Goal: Information Seeking & Learning: Find specific page/section

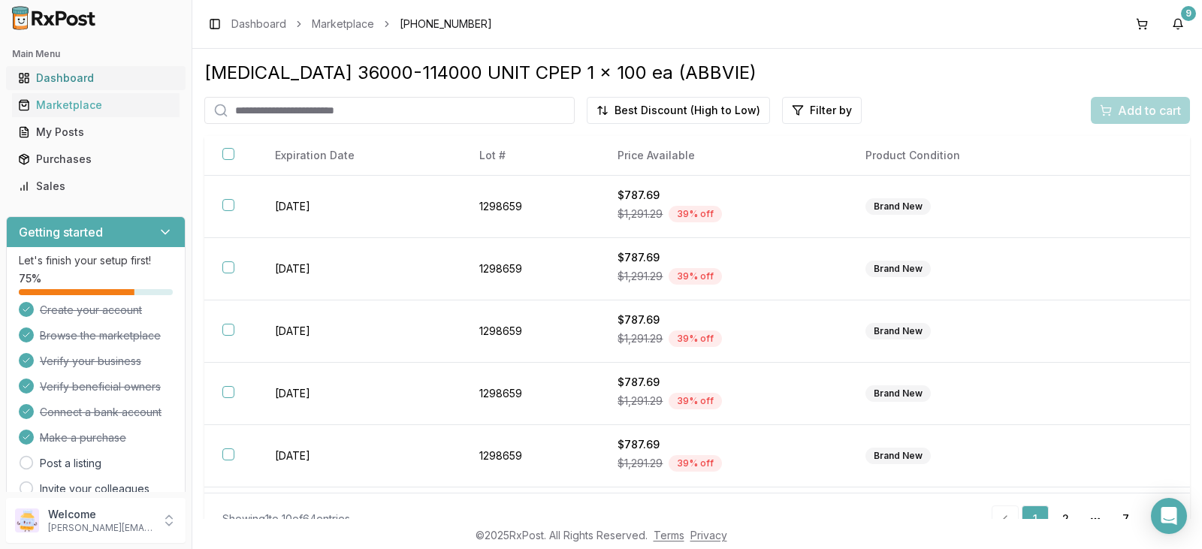
click at [82, 75] on div "Dashboard" at bounding box center [96, 78] width 156 height 15
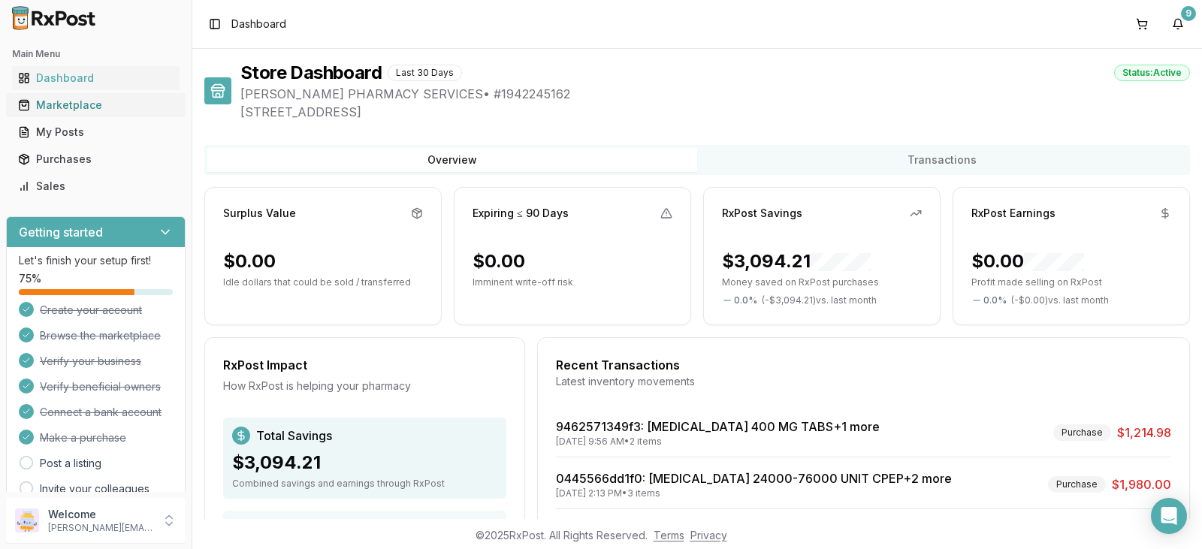
click at [86, 104] on div "Marketplace" at bounding box center [96, 105] width 156 height 15
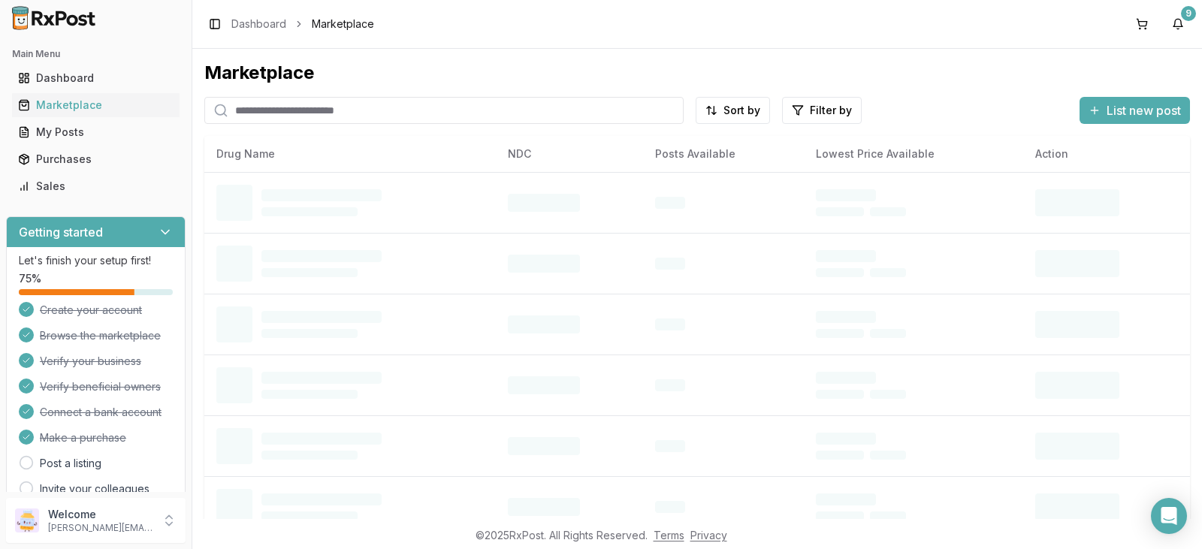
paste input "**********"
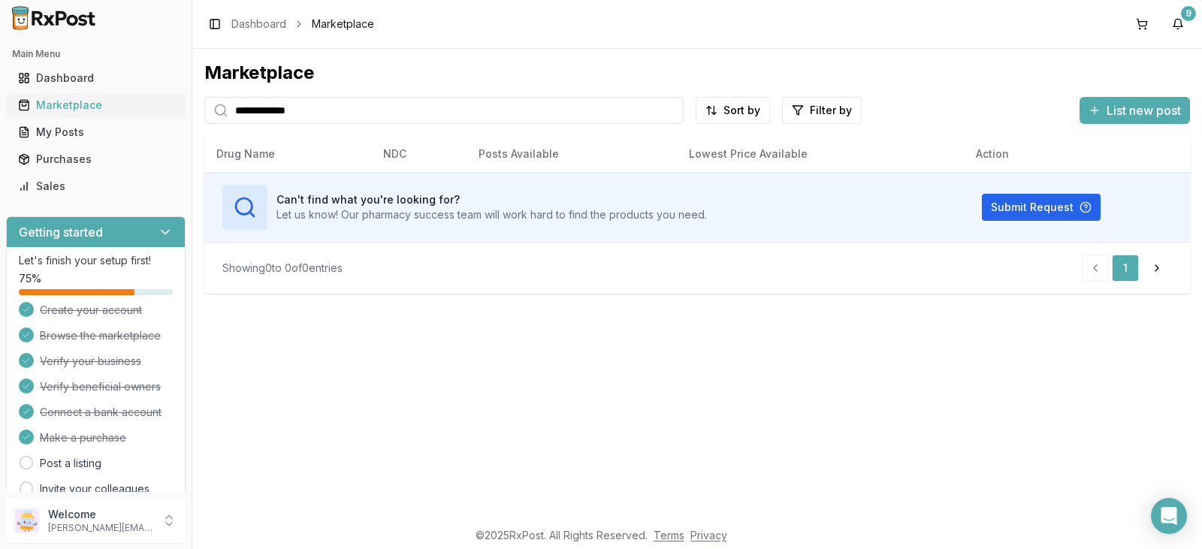
drag, startPoint x: 322, startPoint y: 110, endPoint x: 164, endPoint y: 108, distance: 158.6
click at [164, 108] on div "**********" at bounding box center [601, 274] width 1202 height 549
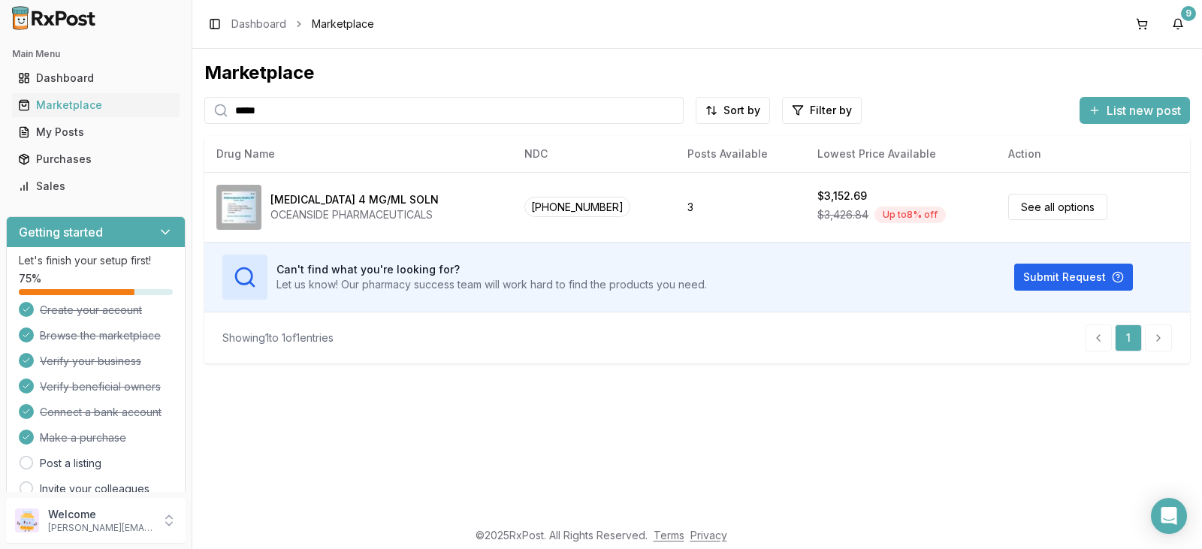
type input "*****"
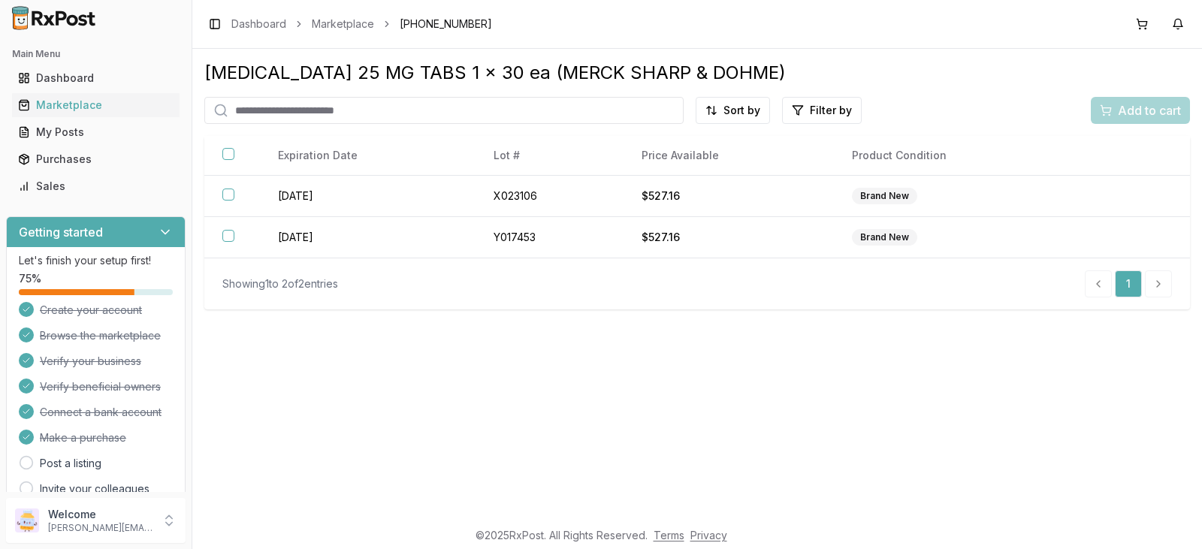
click at [92, 107] on div "Marketplace" at bounding box center [96, 105] width 156 height 15
click at [106, 83] on div "Dashboard" at bounding box center [96, 78] width 156 height 15
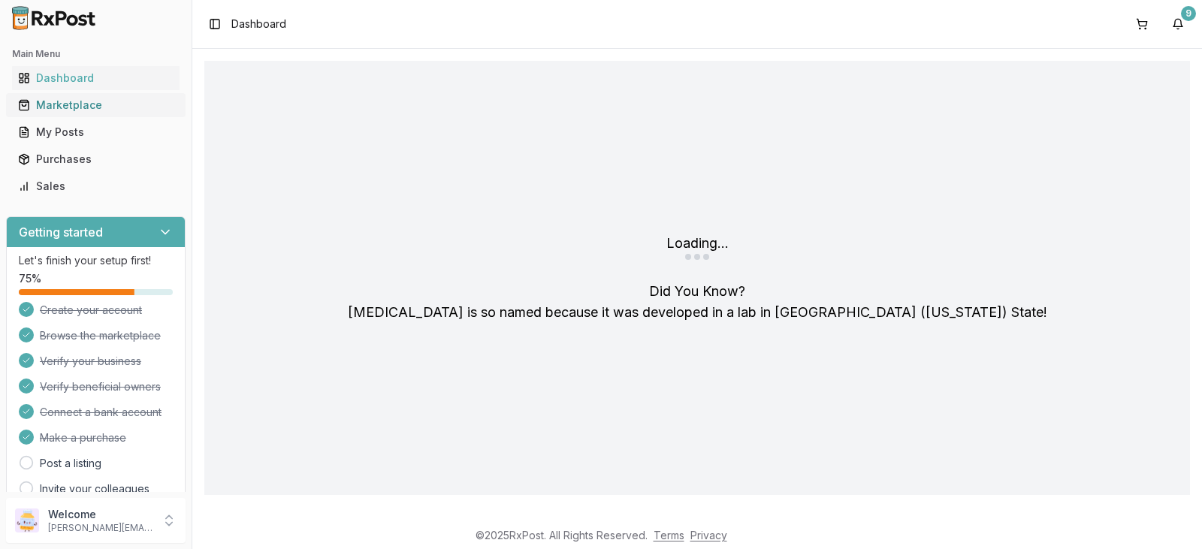
click at [109, 106] on div "Marketplace" at bounding box center [96, 105] width 156 height 15
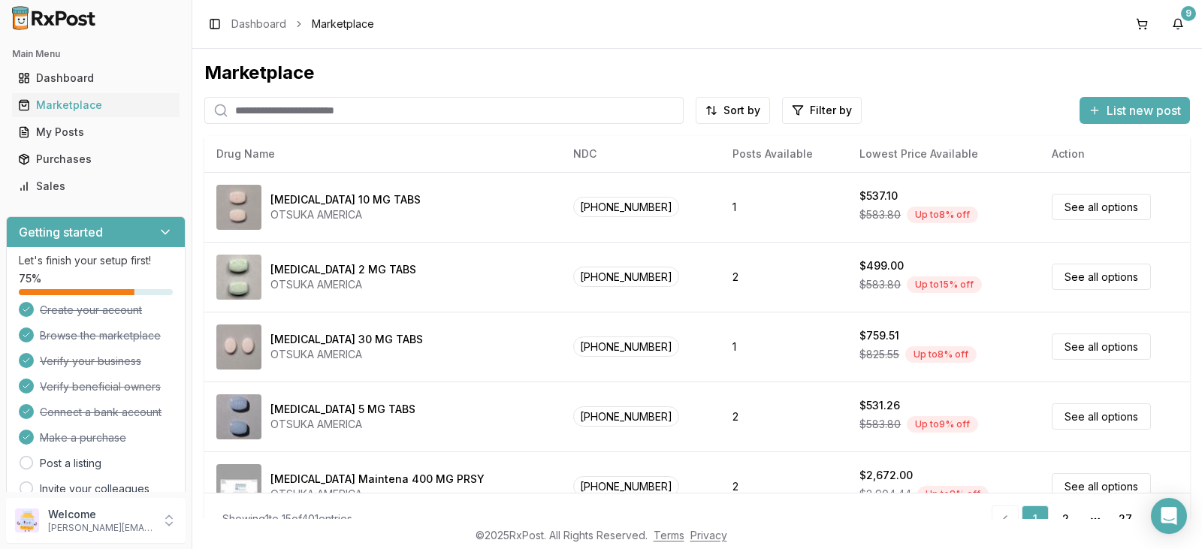
click at [401, 113] on input "search" at bounding box center [443, 110] width 479 height 27
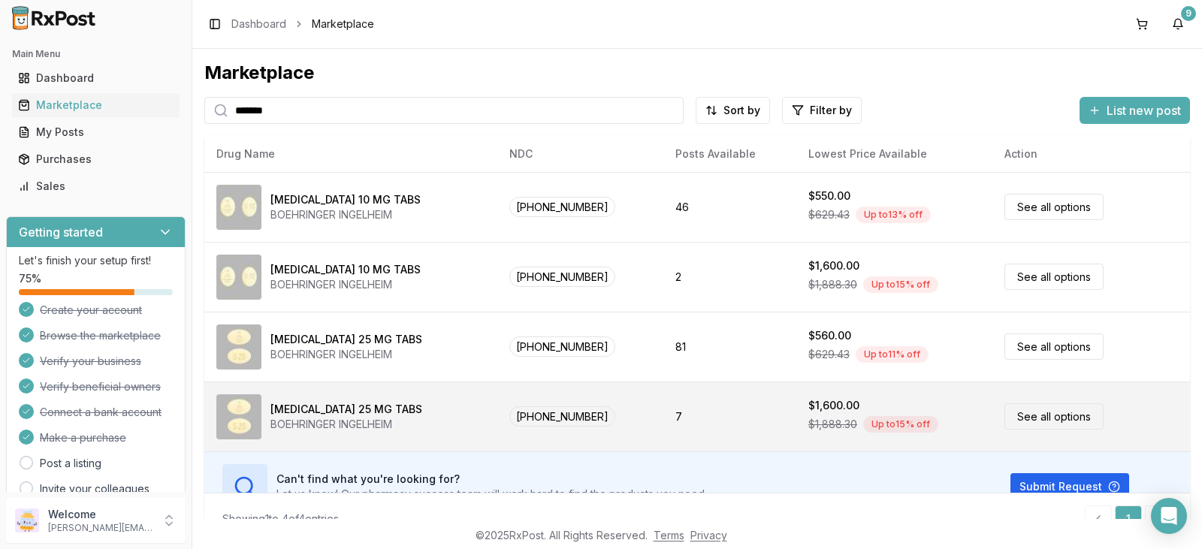
type input "*******"
click at [374, 410] on div "Jardiance 25 MG TABS" at bounding box center [347, 409] width 152 height 15
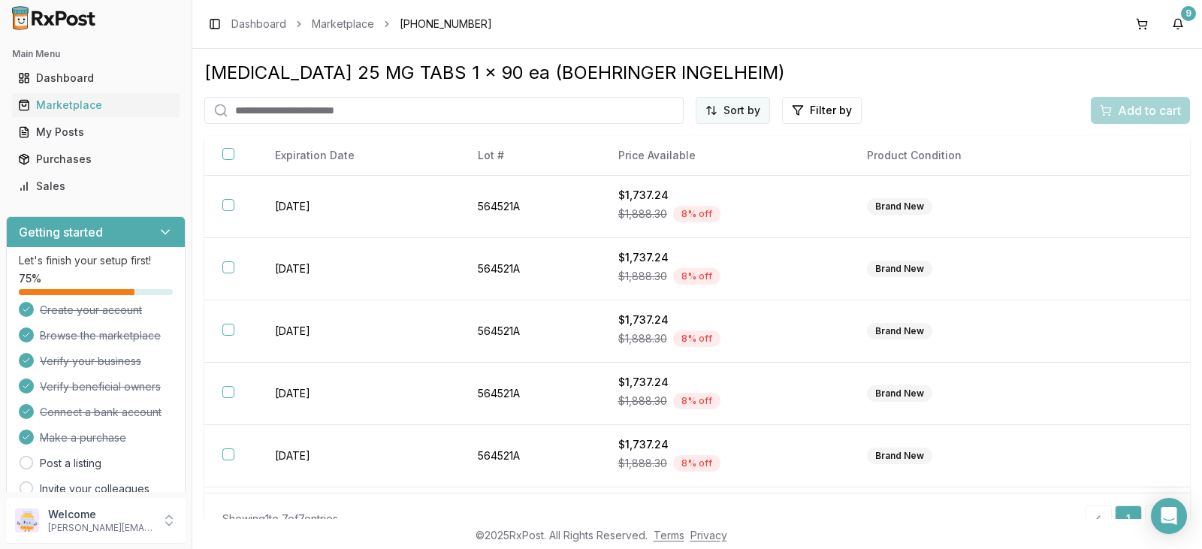
click at [749, 109] on html "Main Menu Dashboard Marketplace My Posts Purchases Sales Getting started Let's …" at bounding box center [601, 274] width 1202 height 549
click at [696, 190] on div "Best Discount (High to Low)" at bounding box center [692, 198] width 143 height 39
click at [407, 113] on input "search" at bounding box center [389, 110] width 370 height 27
type input "*****"
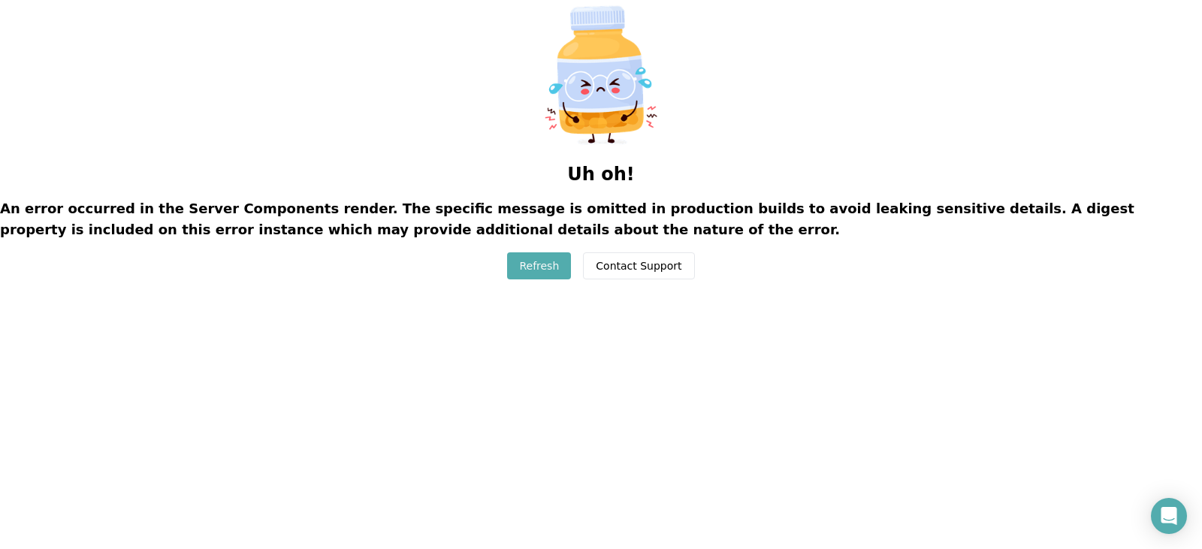
click at [547, 267] on button "Refresh" at bounding box center [539, 266] width 64 height 27
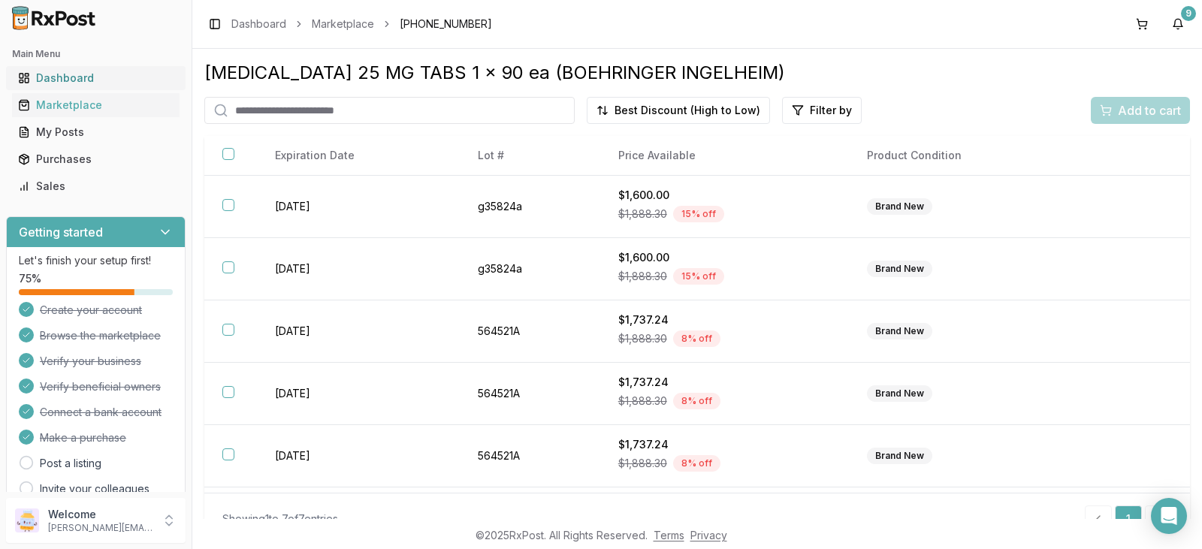
click at [96, 83] on div "Dashboard" at bounding box center [96, 78] width 156 height 15
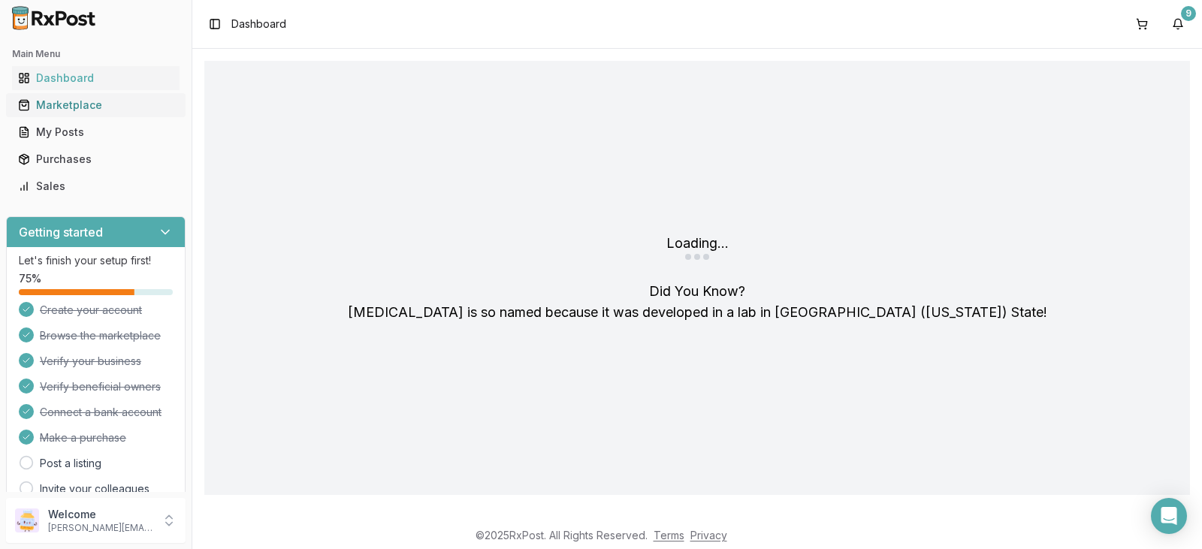
click at [97, 103] on div "Marketplace" at bounding box center [96, 105] width 156 height 15
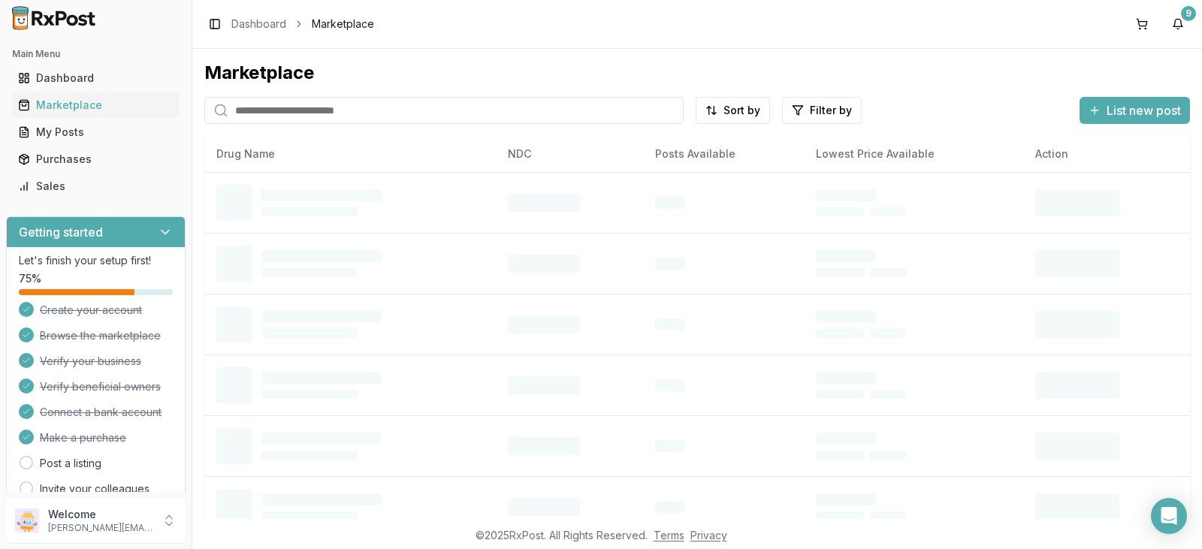
click at [393, 111] on input "search" at bounding box center [443, 110] width 479 height 27
type input "*****"
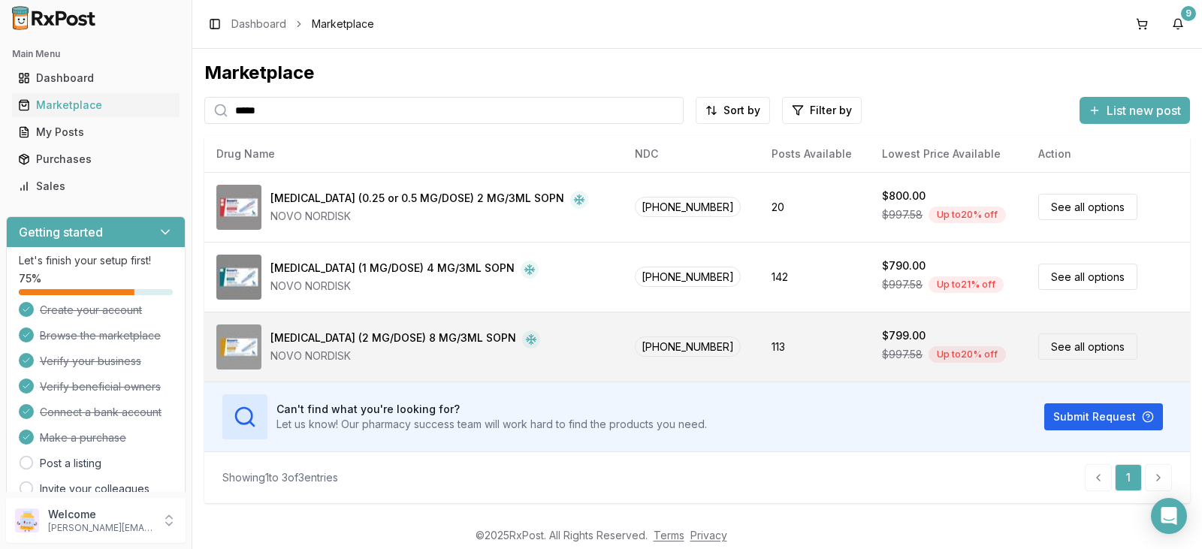
click at [528, 337] on div "Ozempic (2 MG/DOSE) 8 MG/3ML SOPN NOVO NORDISK" at bounding box center [413, 347] width 395 height 45
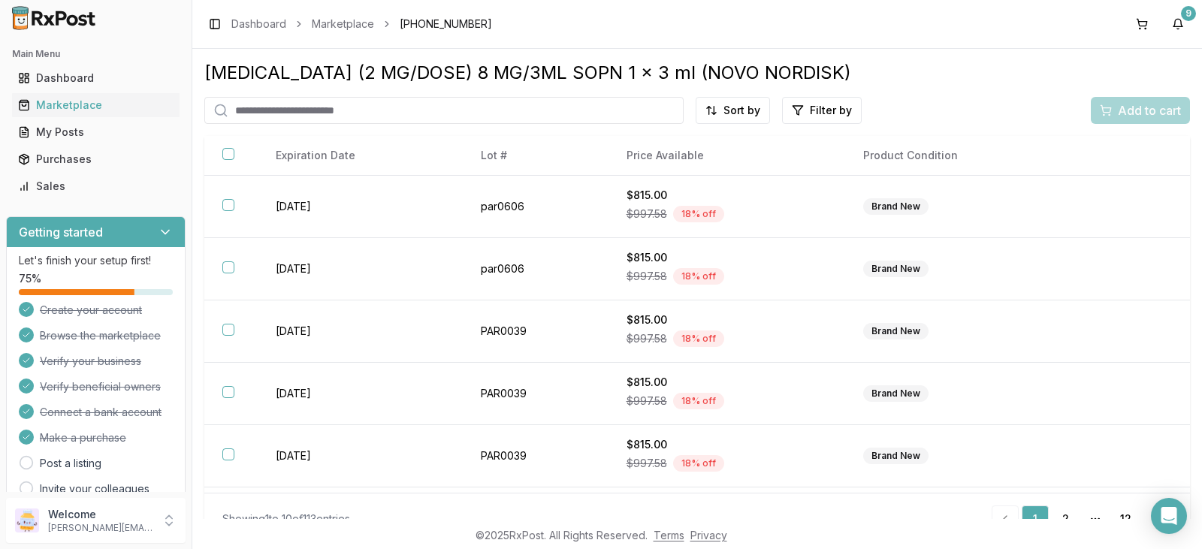
click at [292, 110] on input "search" at bounding box center [443, 110] width 479 height 27
drag, startPoint x: 292, startPoint y: 109, endPoint x: 299, endPoint y: 103, distance: 9.0
click at [299, 103] on input "search" at bounding box center [443, 110] width 479 height 27
type input "*******"
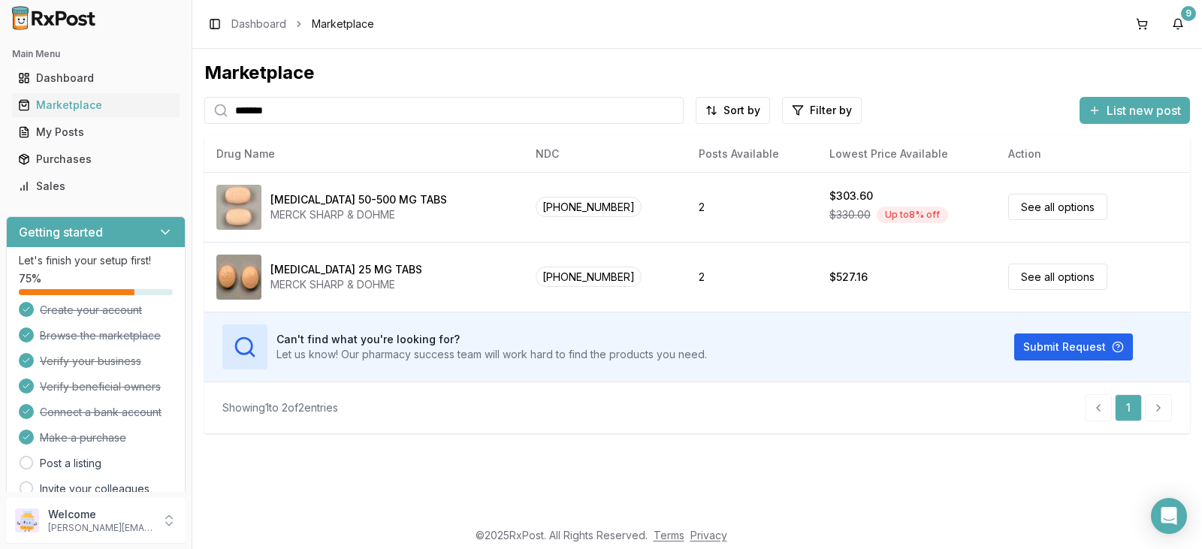
drag, startPoint x: 296, startPoint y: 106, endPoint x: 194, endPoint y: 84, distance: 104.5
click at [194, 100] on div "Marketplace ******* Sort by Filter by List new post Drug Name NDC Posts Availab…" at bounding box center [697, 284] width 1010 height 470
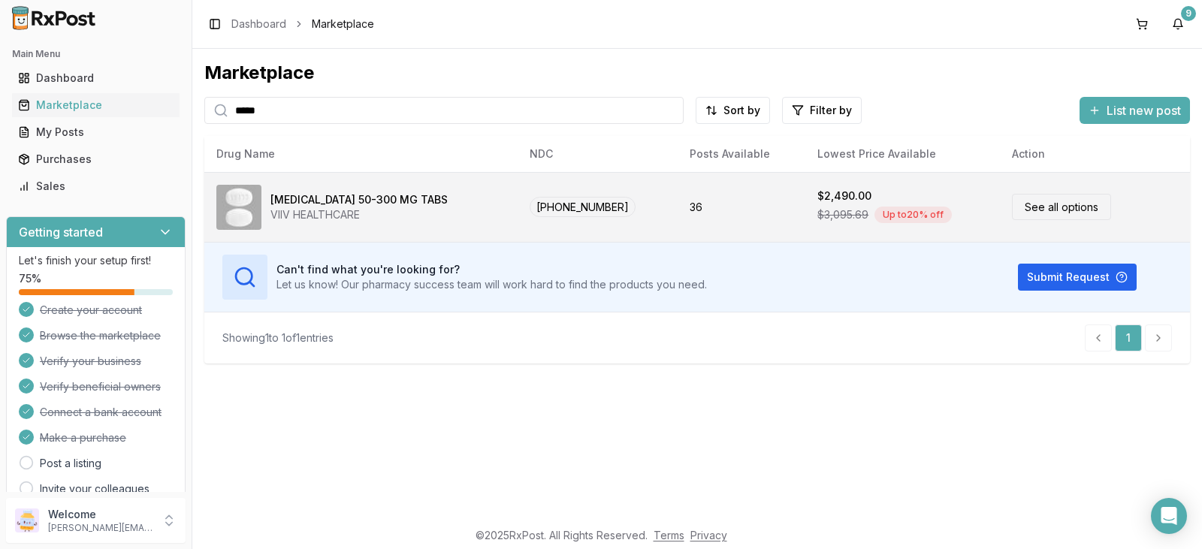
type input "*****"
click at [338, 210] on div "VIIV HEALTHCARE" at bounding box center [359, 214] width 177 height 15
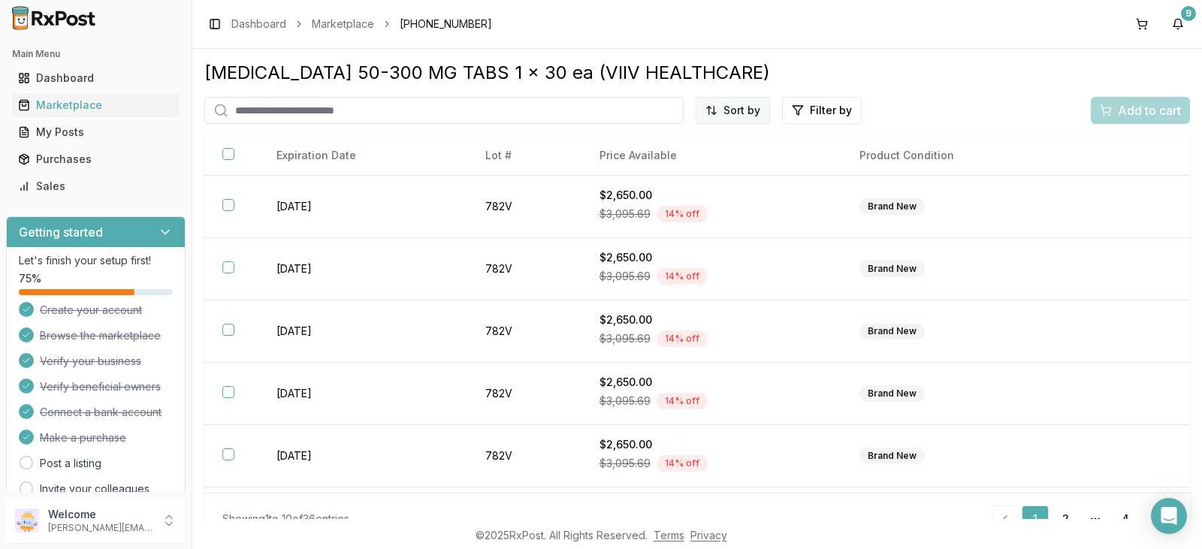
click at [755, 108] on html "Main Menu Dashboard Marketplace My Posts Purchases Sales Getting started Let's …" at bounding box center [601, 274] width 1202 height 549
click at [678, 188] on div "Best Discount (High to Low)" at bounding box center [692, 198] width 143 height 39
click at [340, 118] on input "search" at bounding box center [389, 110] width 370 height 27
type input "*****"
click at [95, 103] on div "Marketplace" at bounding box center [96, 105] width 156 height 15
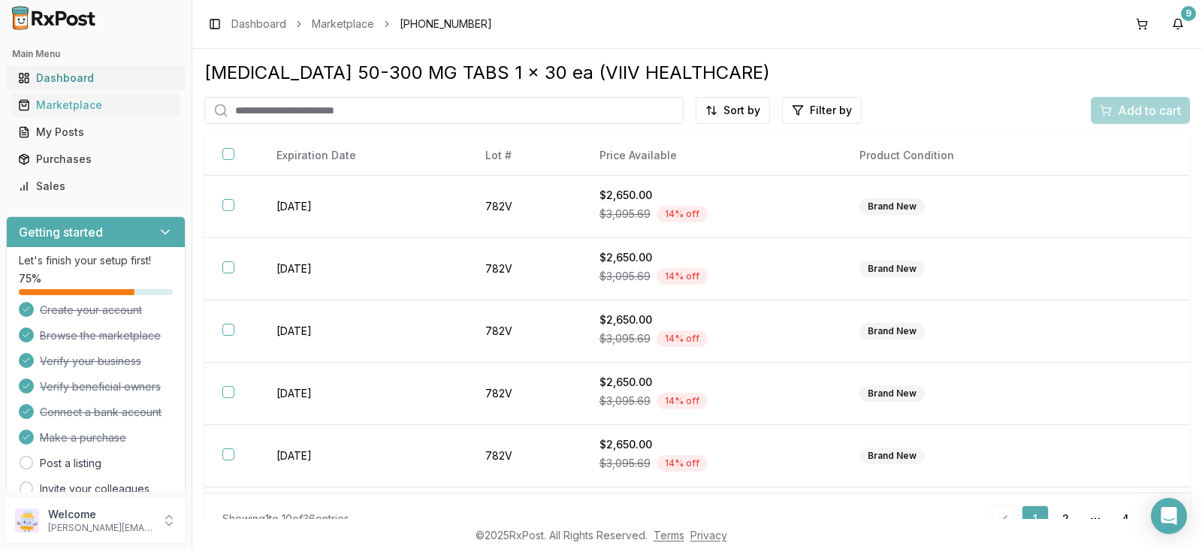
click at [106, 66] on div "Main Menu Dashboard Marketplace My Posts Purchases Sales" at bounding box center [96, 120] width 192 height 168
click at [112, 79] on div "Dashboard" at bounding box center [96, 78] width 156 height 15
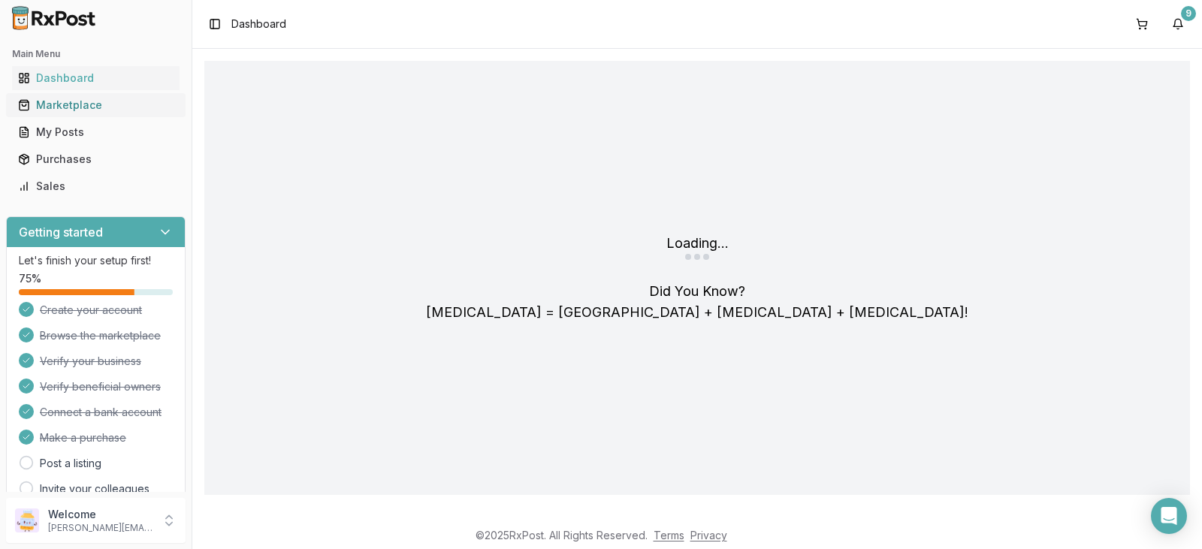
click at [121, 110] on div "Marketplace" at bounding box center [96, 105] width 156 height 15
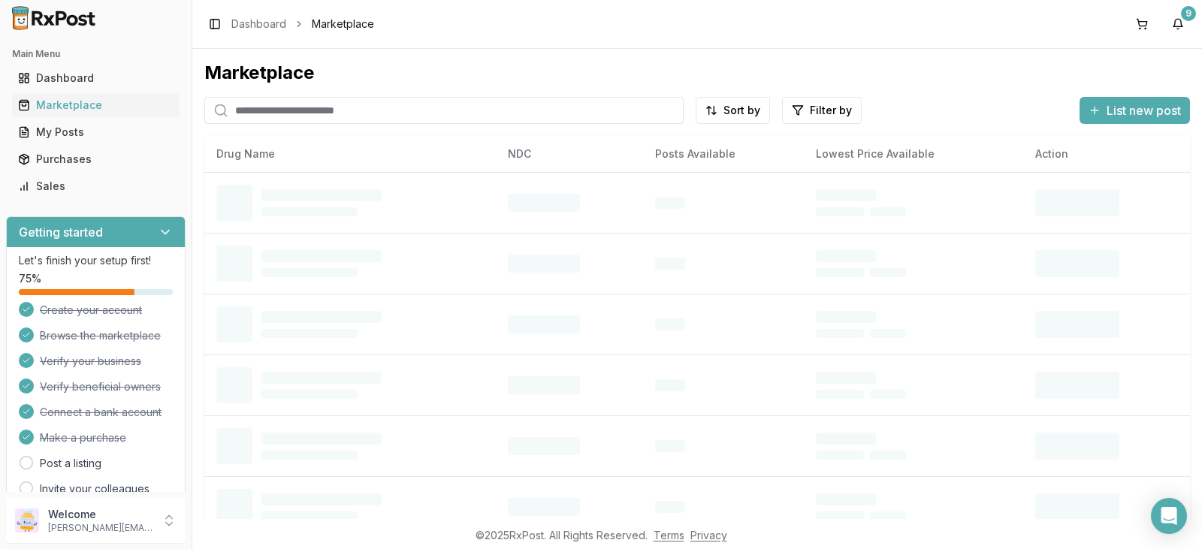
click at [386, 117] on input "search" at bounding box center [443, 110] width 479 height 27
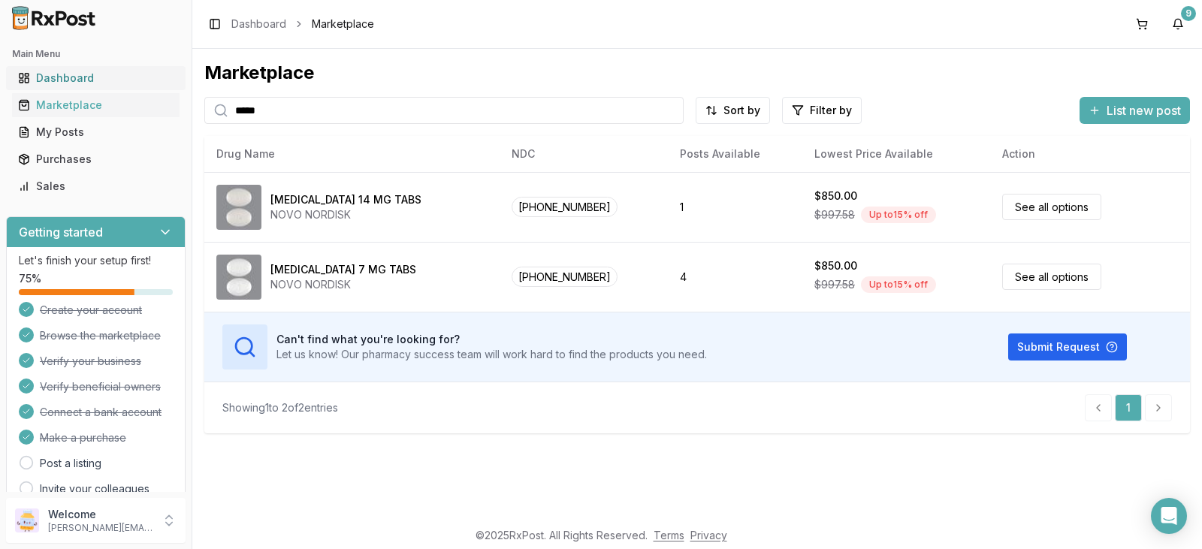
drag, startPoint x: 273, startPoint y: 113, endPoint x: 179, endPoint y: 69, distance: 103.6
click at [188, 97] on div "Main Menu Dashboard Marketplace My Posts Purchases Sales Getting started Let's …" at bounding box center [601, 274] width 1202 height 549
type input "*******"
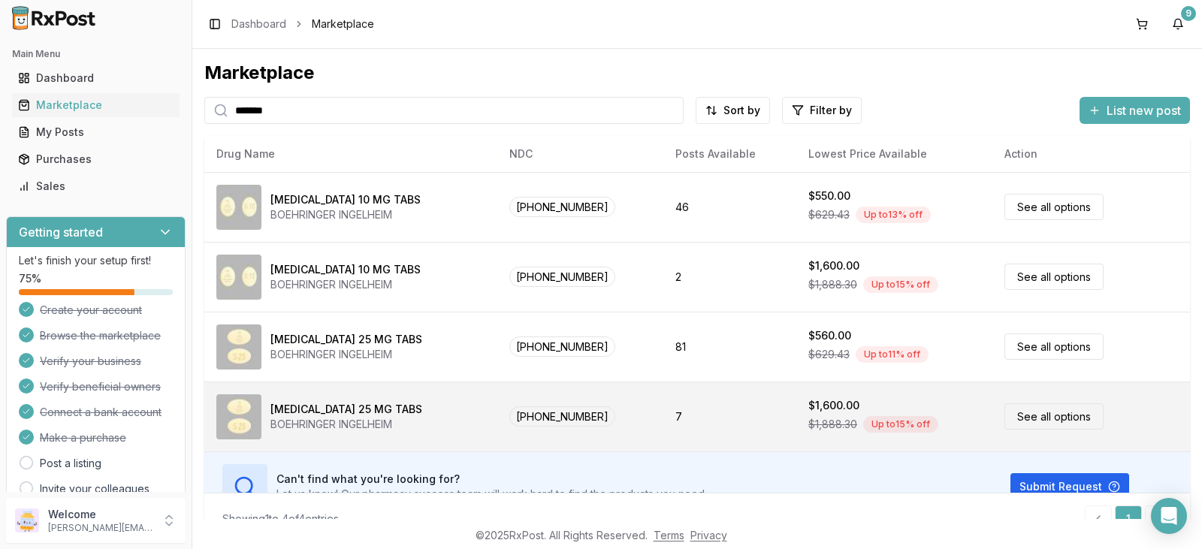
click at [876, 419] on div "Up to 15 % off" at bounding box center [900, 424] width 75 height 17
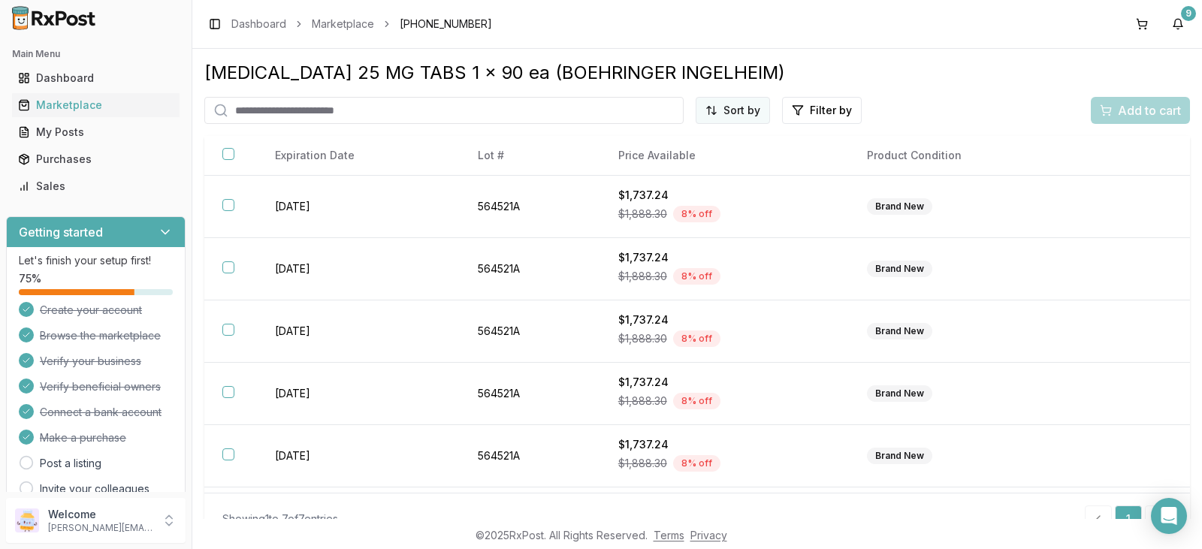
click at [738, 108] on html "Main Menu Dashboard Marketplace My Posts Purchases Sales Getting started Let's …" at bounding box center [601, 274] width 1202 height 549
click at [691, 189] on div "Best Discount (High to Low)" at bounding box center [692, 198] width 143 height 39
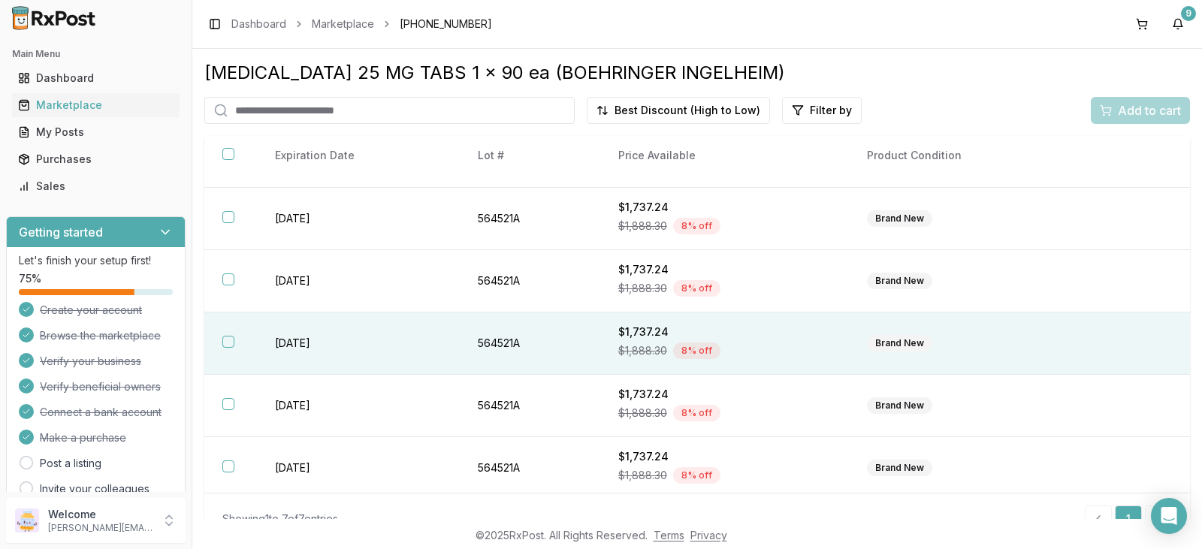
scroll to position [119, 0]
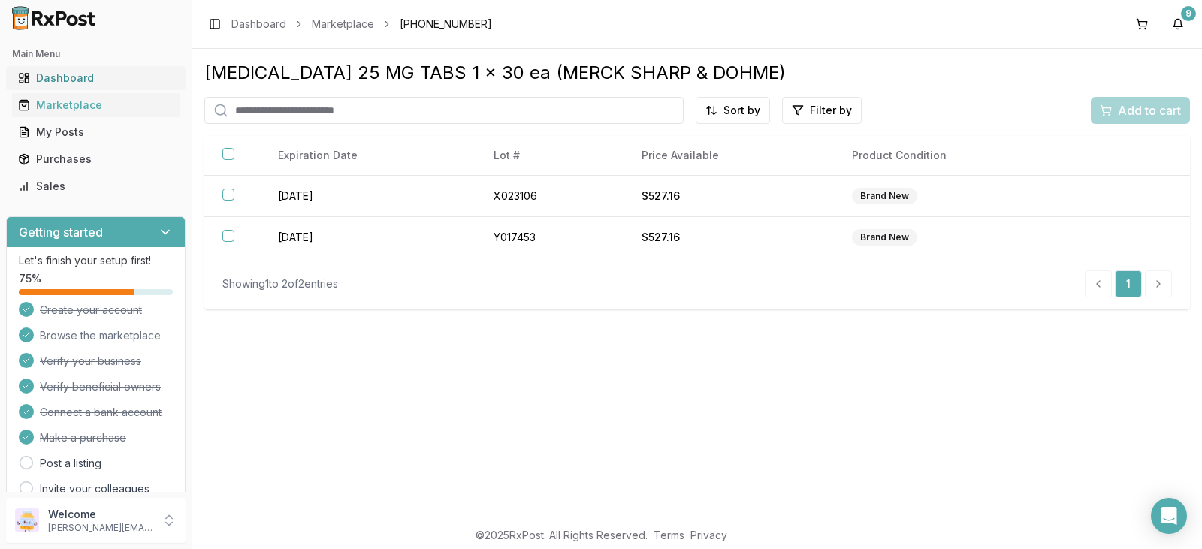
click at [94, 77] on div "Dashboard" at bounding box center [96, 78] width 156 height 15
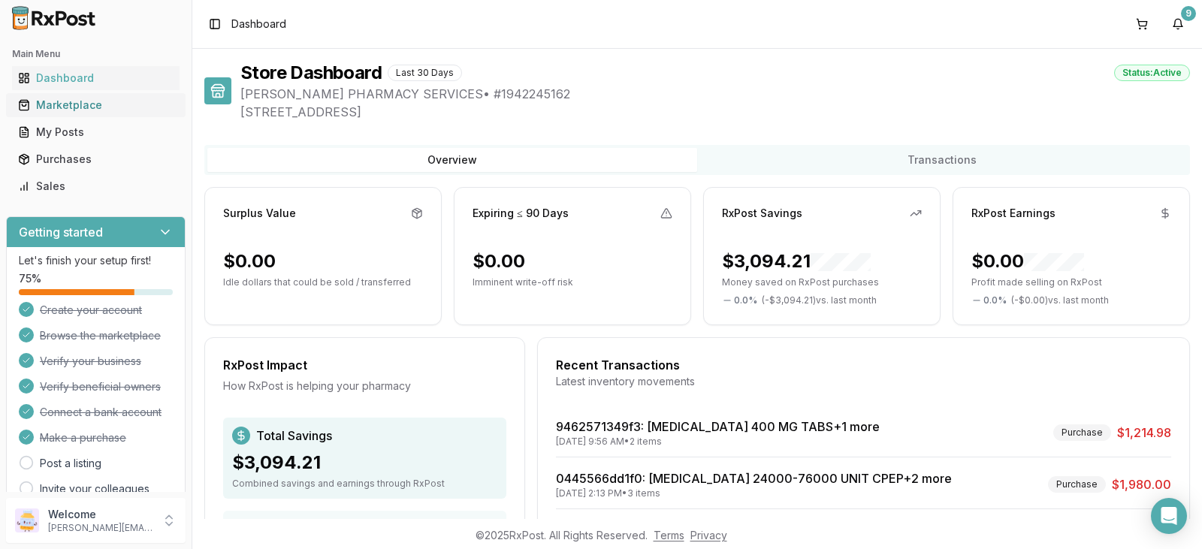
click at [99, 104] on div "Marketplace" at bounding box center [96, 105] width 156 height 15
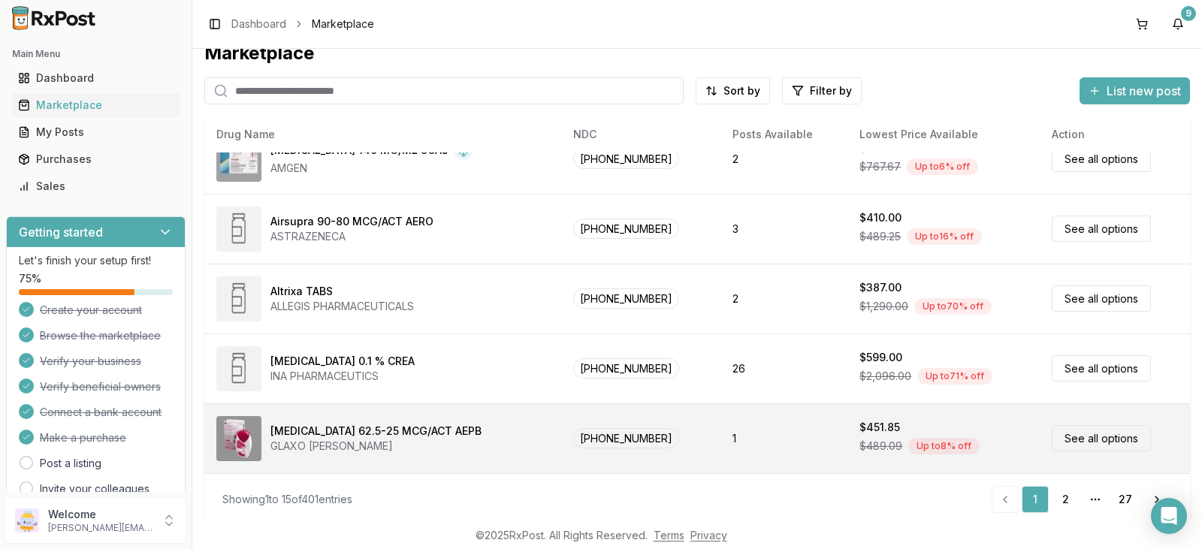
scroll to position [26, 0]
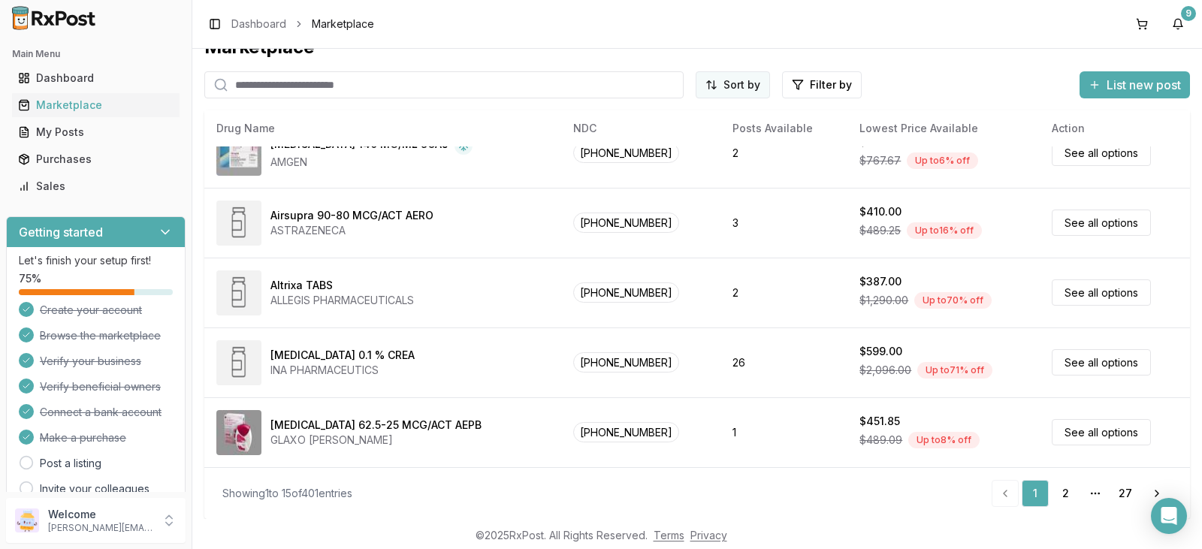
click at [746, 83] on html "Main Menu Dashboard Marketplace My Posts Purchases Sales Getting started Let's …" at bounding box center [601, 274] width 1202 height 549
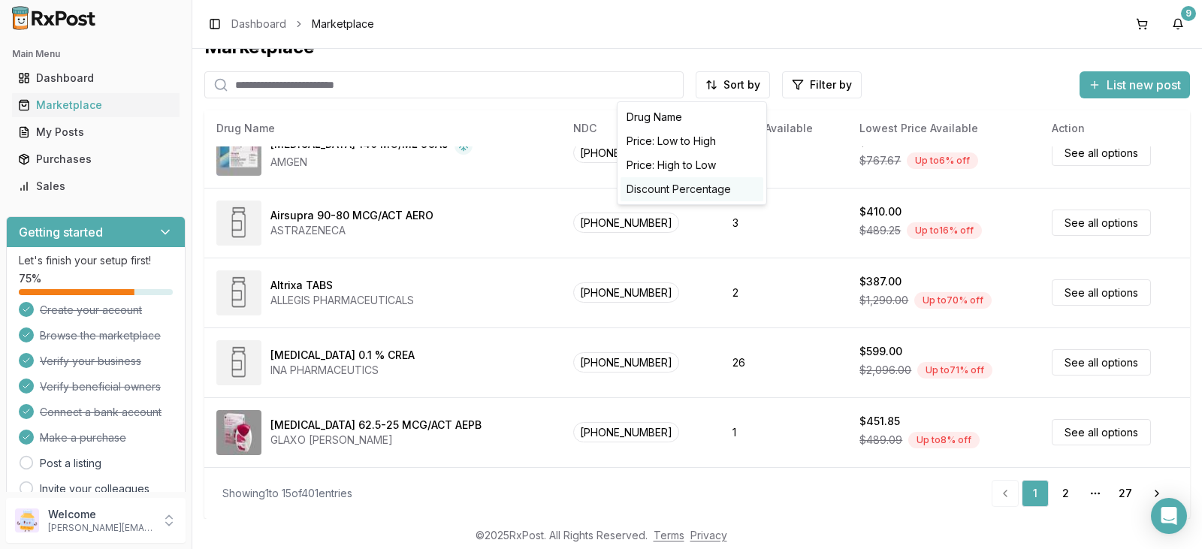
click at [703, 189] on div "Discount Percentage" at bounding box center [692, 189] width 143 height 24
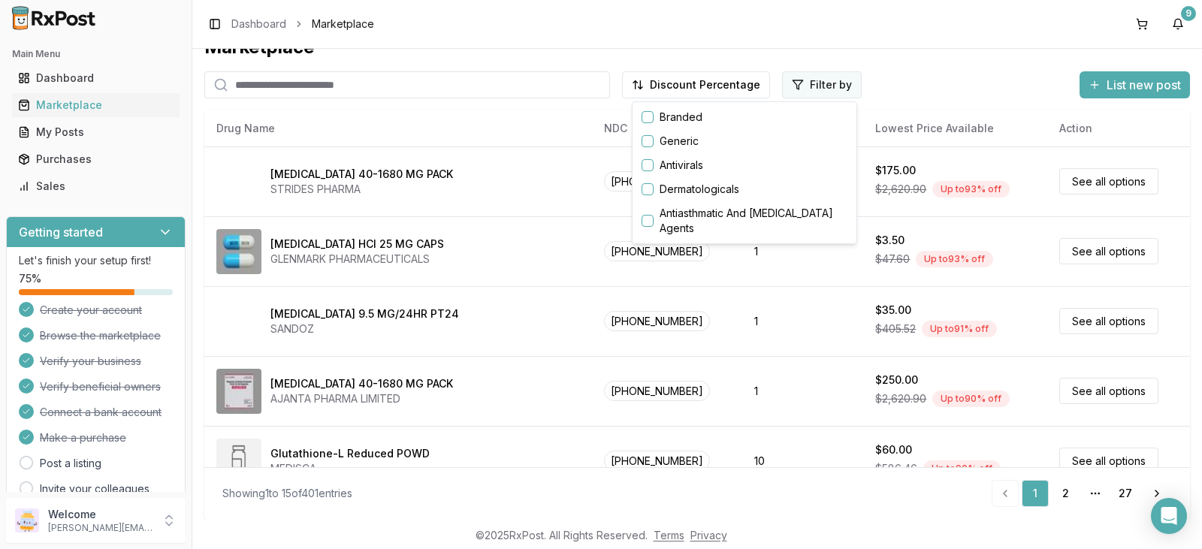
click at [847, 86] on html "Main Menu Dashboard Marketplace My Posts Purchases Sales Getting started Let's …" at bounding box center [601, 274] width 1202 height 549
click at [648, 168] on button "button" at bounding box center [648, 165] width 12 height 12
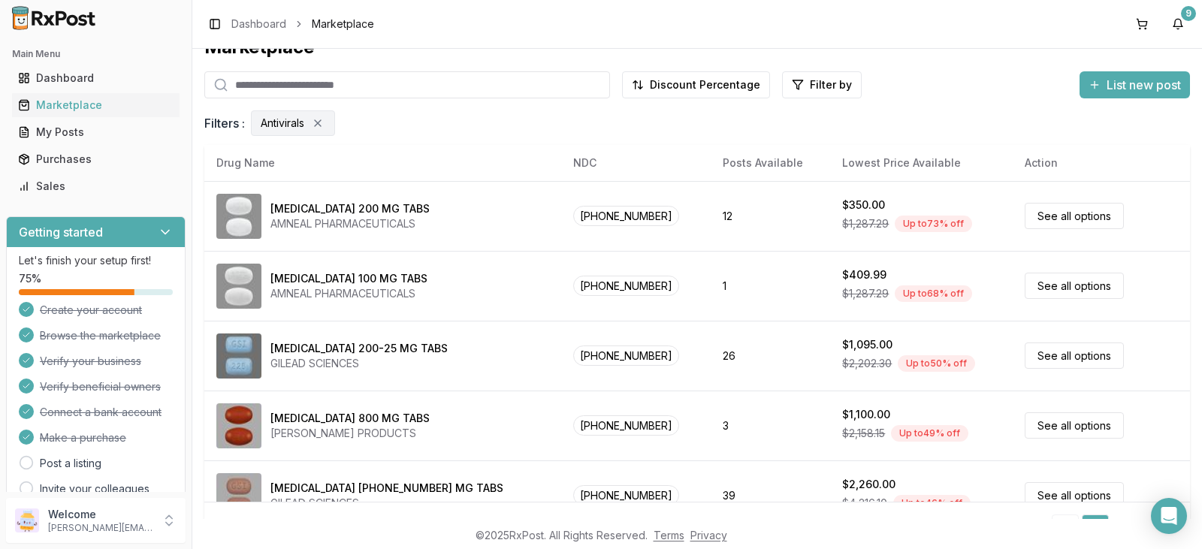
drag, startPoint x: 1179, startPoint y: 188, endPoint x: 1183, endPoint y: 319, distance: 130.8
click at [1183, 319] on html "Main Menu Dashboard Marketplace My Posts Purchases Sales Getting started Let's …" at bounding box center [601, 274] width 1202 height 549
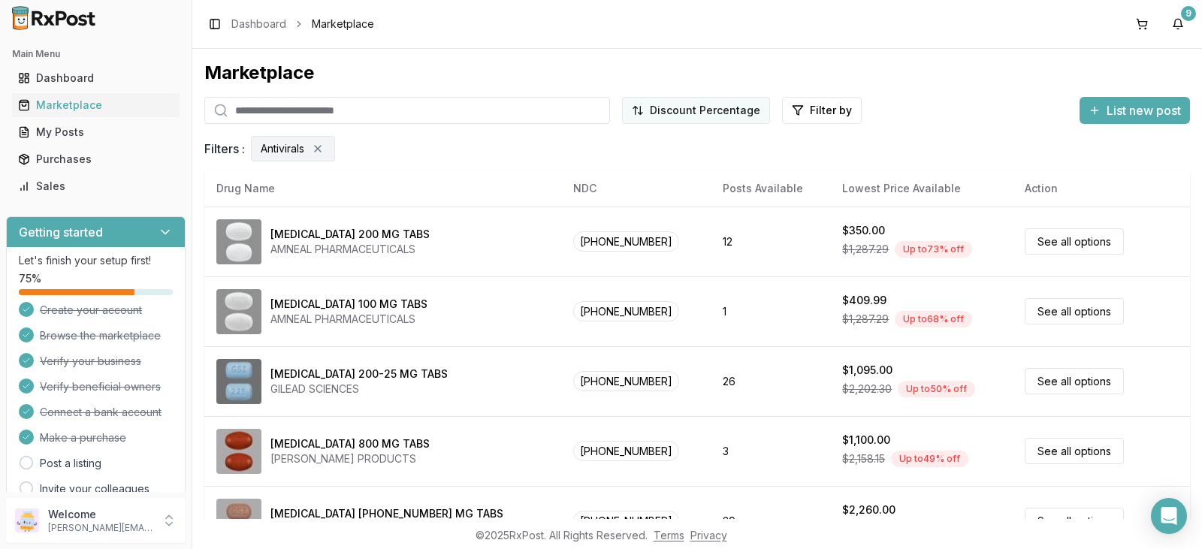
click at [761, 109] on html "Main Menu Dashboard Marketplace My Posts Purchases Sales Getting started Let's …" at bounding box center [601, 274] width 1202 height 549
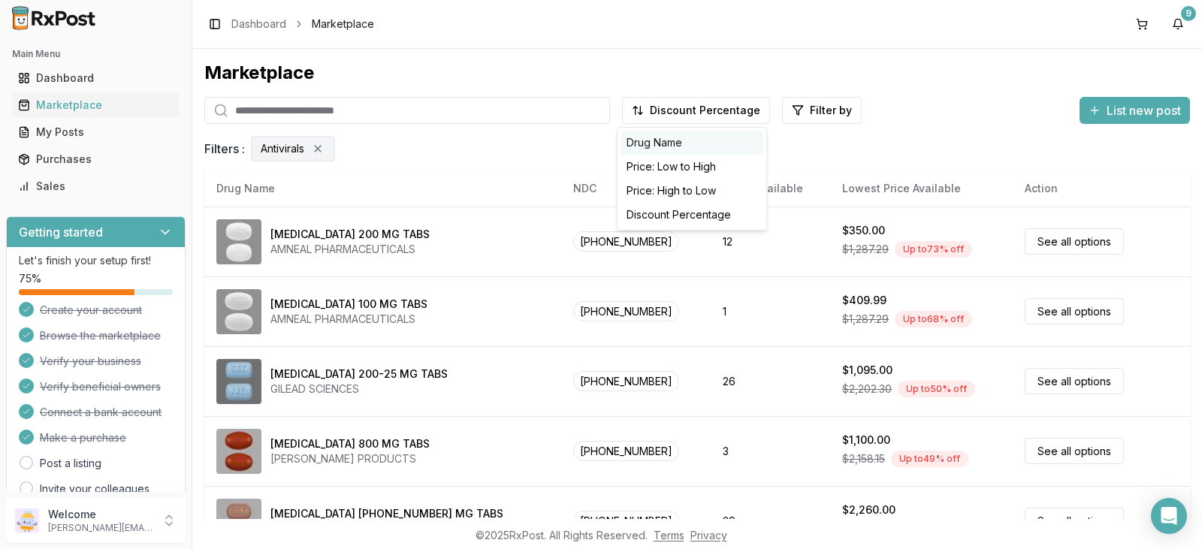
click at [666, 144] on div "Drug Name" at bounding box center [692, 143] width 143 height 24
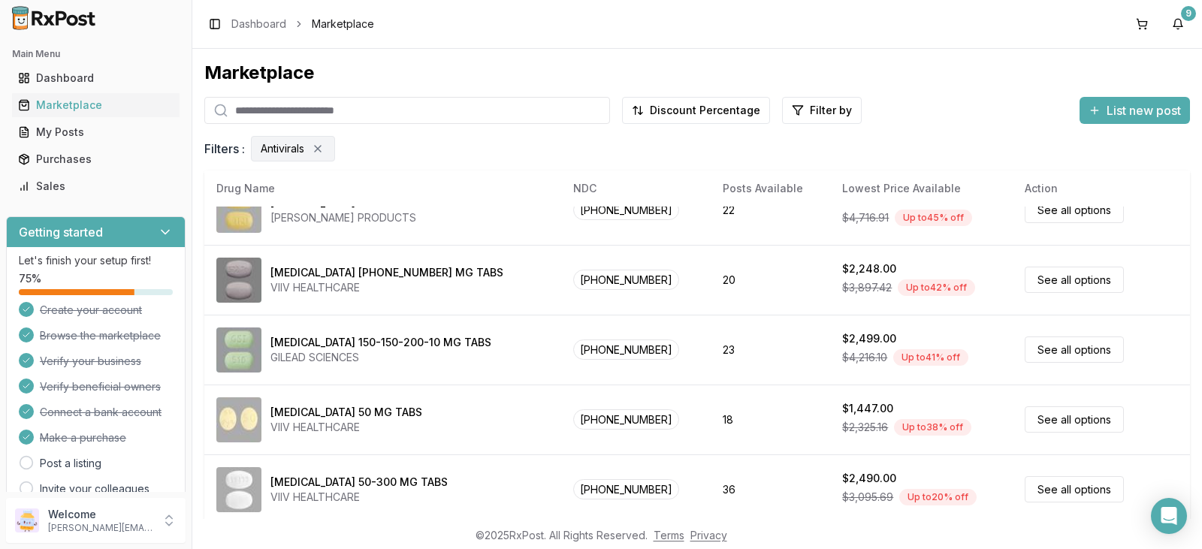
scroll to position [239, 0]
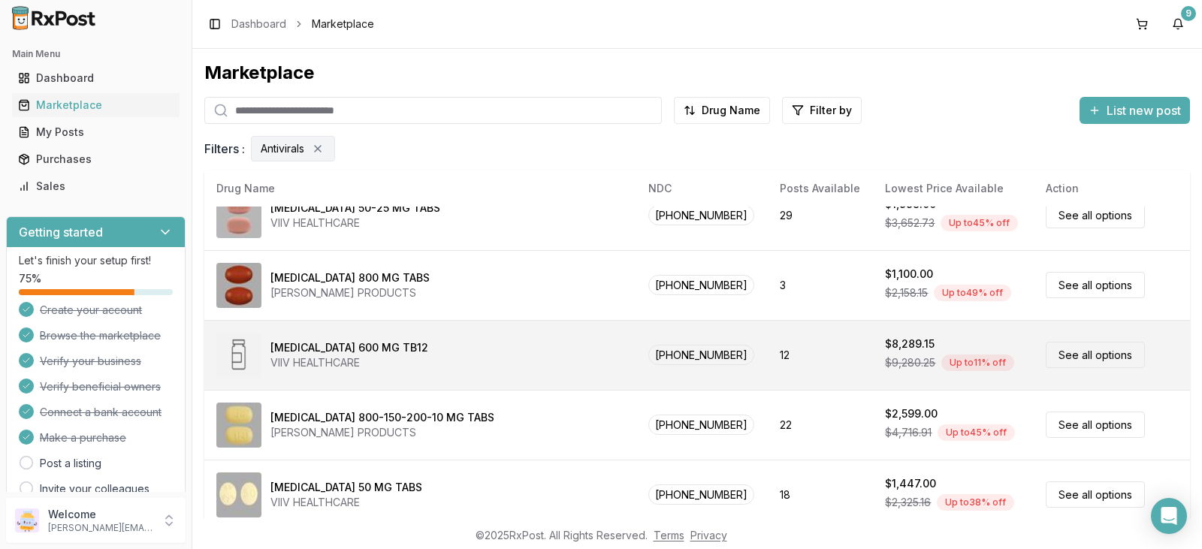
scroll to position [752, 0]
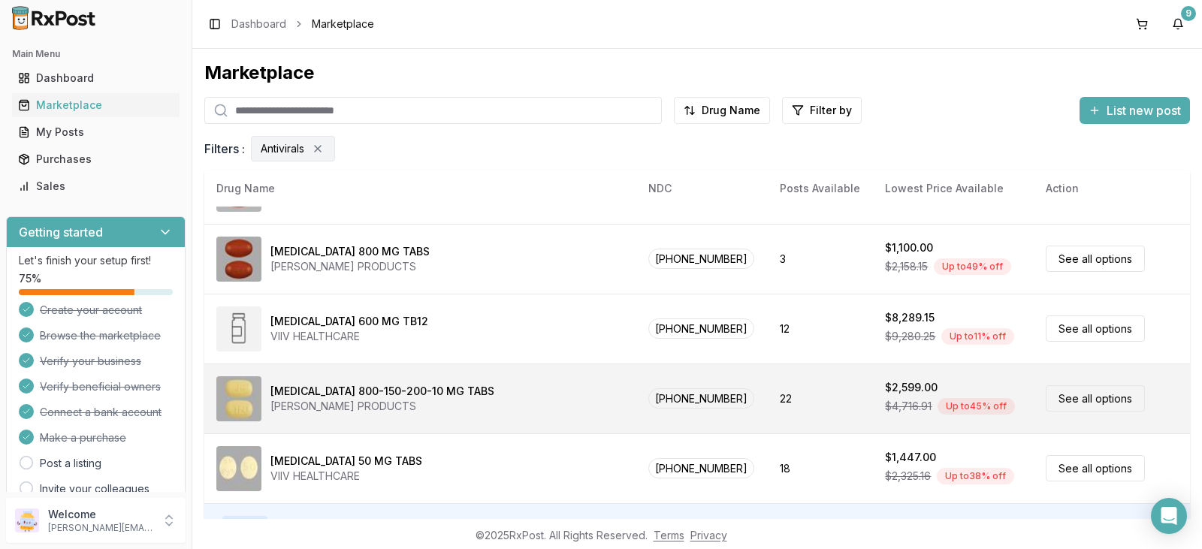
click at [888, 389] on div "$2,599.00" at bounding box center [911, 387] width 53 height 15
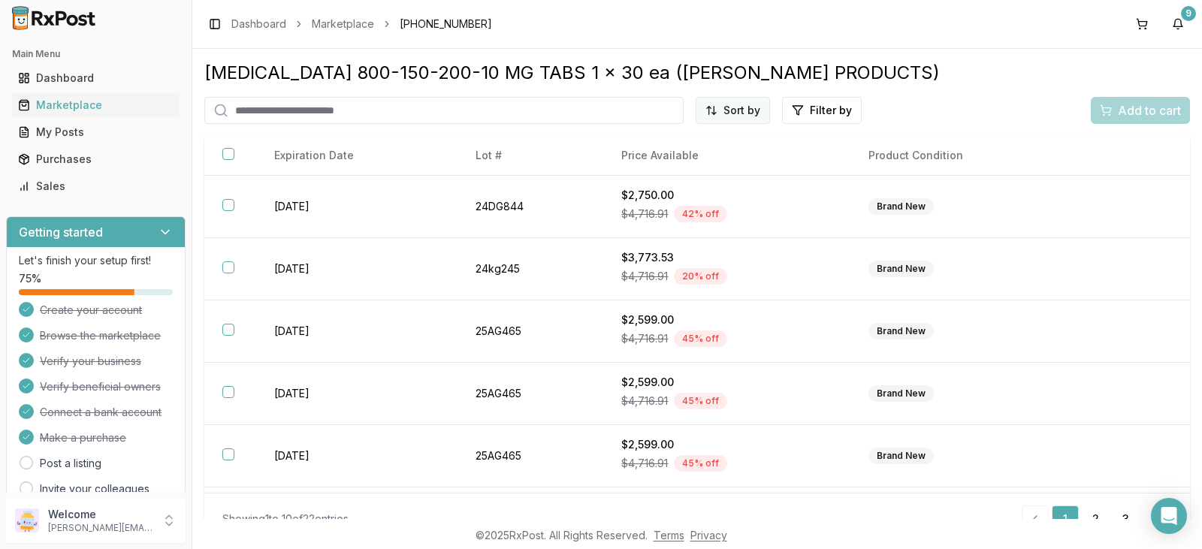
click at [745, 111] on html "Main Menu Dashboard Marketplace My Posts Purchases Sales Getting started Let's …" at bounding box center [601, 274] width 1202 height 549
click at [706, 194] on div "Best Discount (High to Low)" at bounding box center [692, 198] width 143 height 39
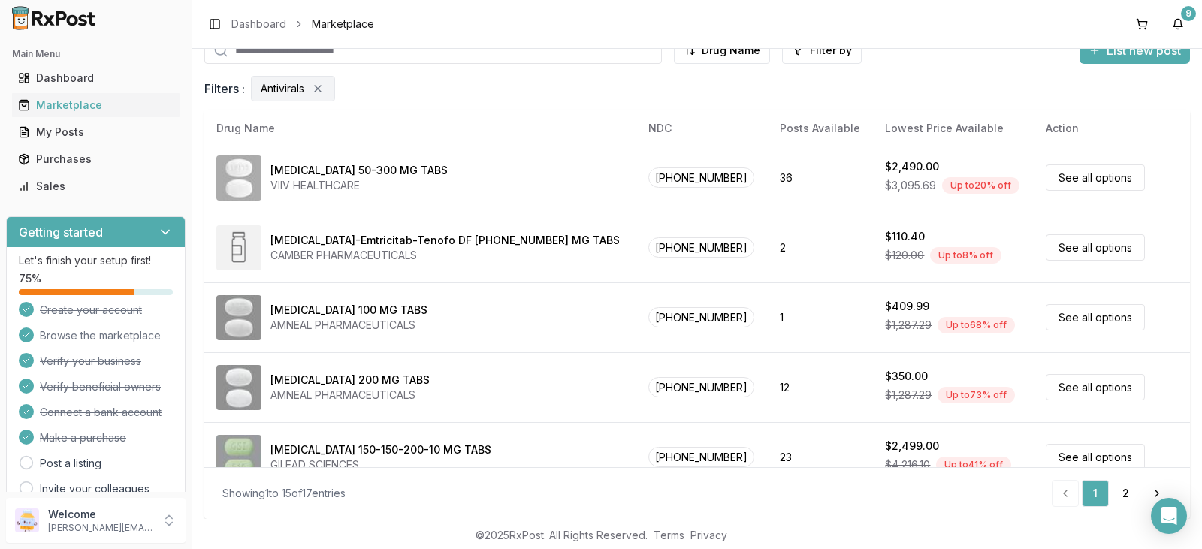
scroll to position [271, 0]
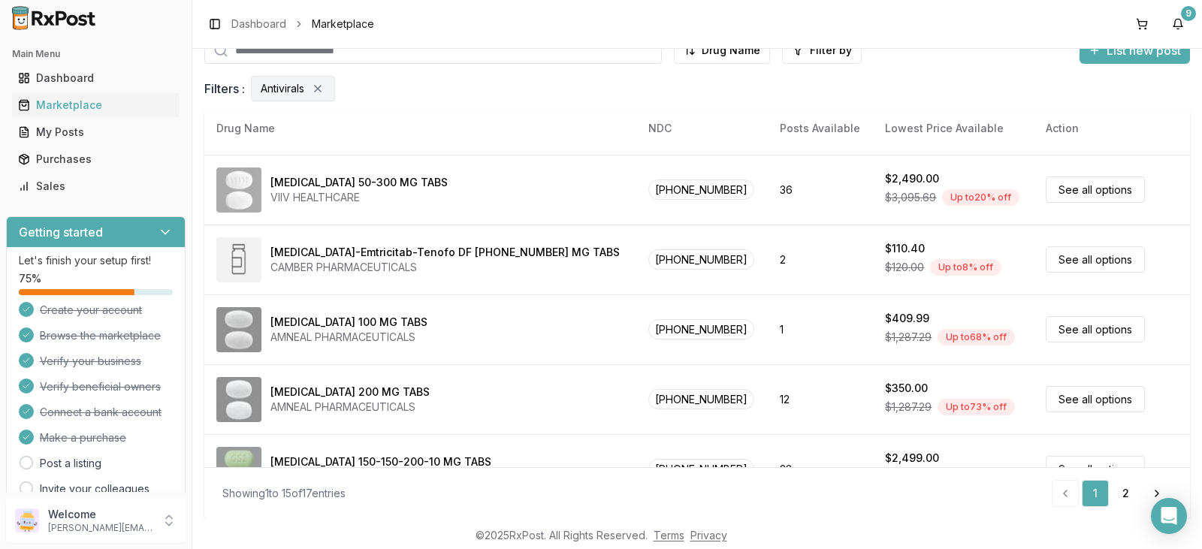
click at [329, 86] on div "Antivirals" at bounding box center [293, 89] width 84 height 26
click at [321, 89] on icon "Remove Antivirals filter" at bounding box center [318, 89] width 6 height 6
click at [318, 88] on icon "Remove Antivirals filter" at bounding box center [318, 89] width 12 height 12
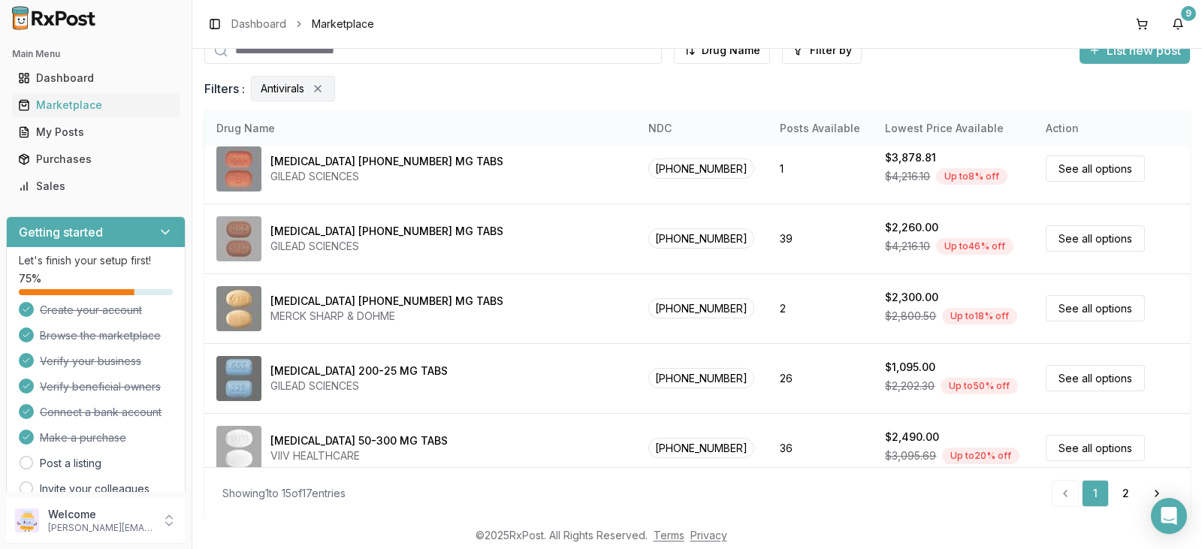
scroll to position [0, 0]
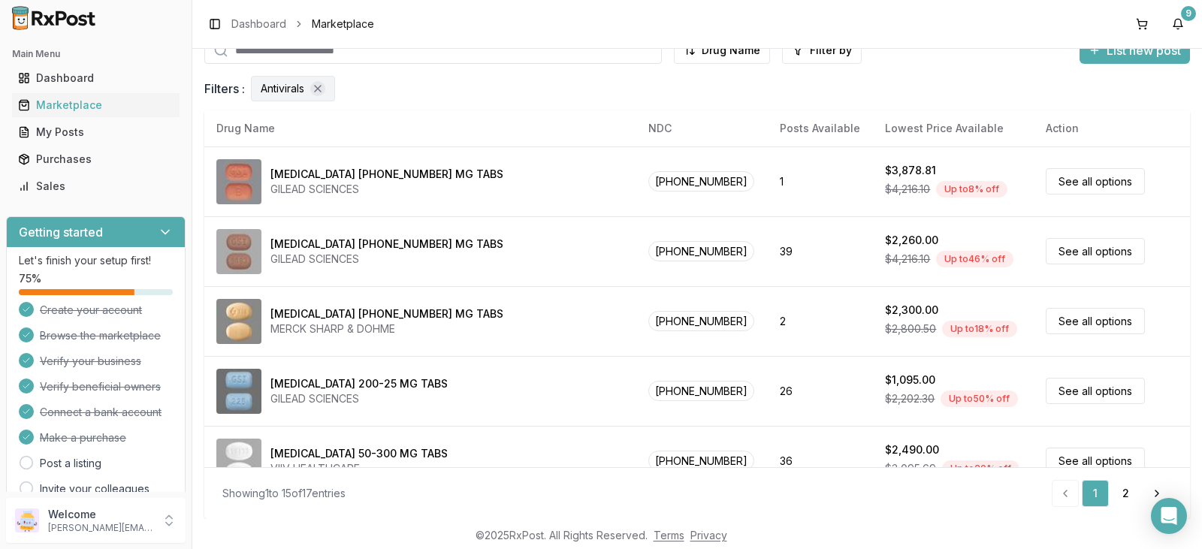
click at [324, 87] on icon "Remove Antivirals filter" at bounding box center [318, 89] width 12 height 12
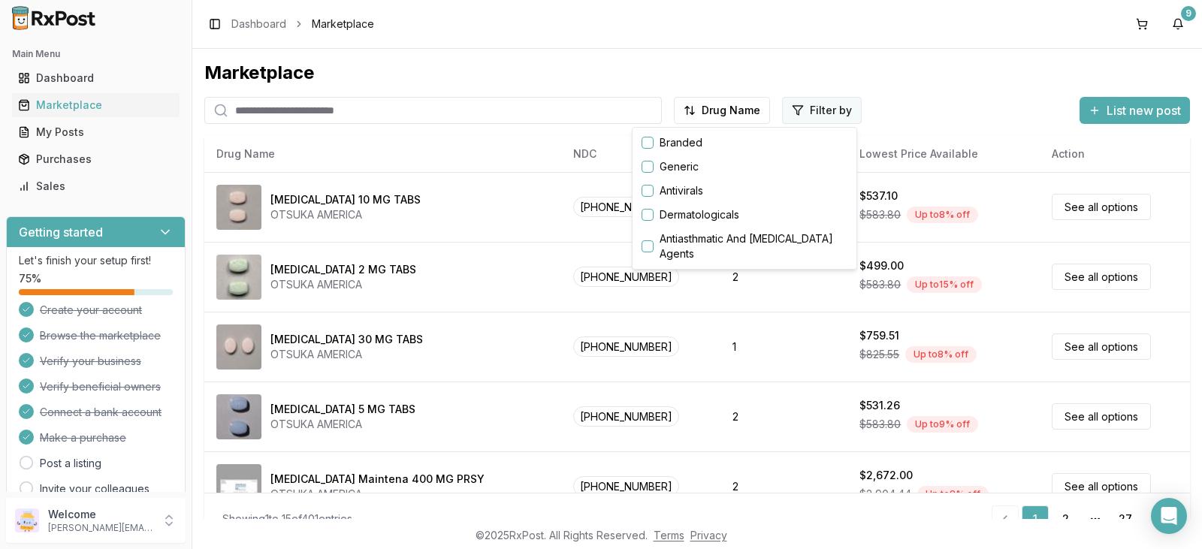
click at [836, 109] on html "Main Menu Dashboard Marketplace My Posts Purchases Sales Getting started Let's …" at bounding box center [601, 274] width 1202 height 549
click at [650, 247] on button "button" at bounding box center [648, 246] width 12 height 12
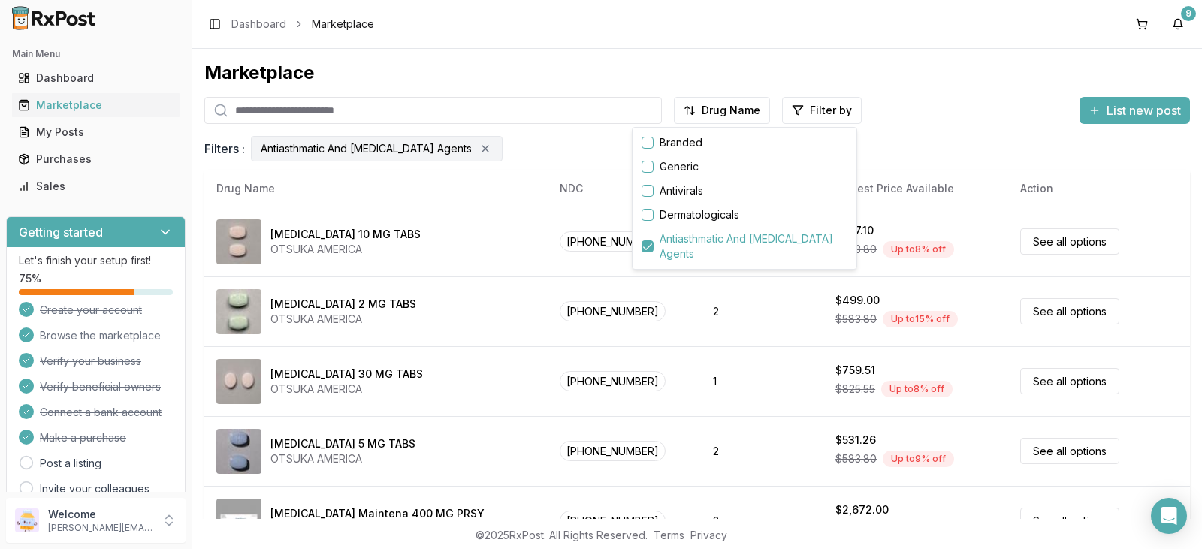
click at [987, 114] on html "Main Menu Dashboard Marketplace My Posts Purchases Sales Getting started Let's …" at bounding box center [601, 274] width 1202 height 549
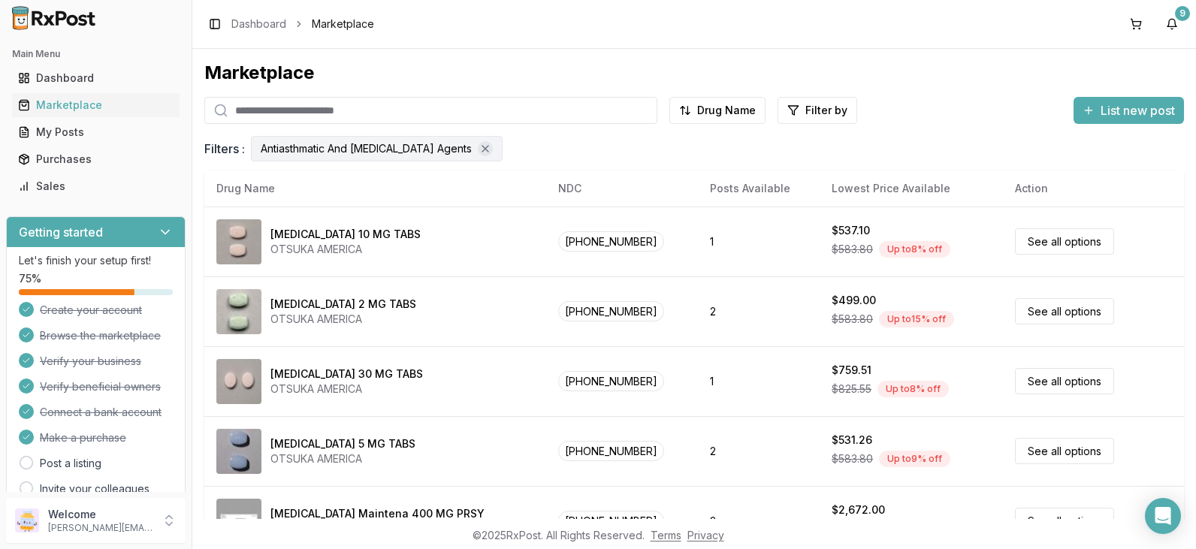
click at [480, 147] on icon "Remove Antiasthmatic And Bronchodilator Agents filter" at bounding box center [485, 149] width 12 height 12
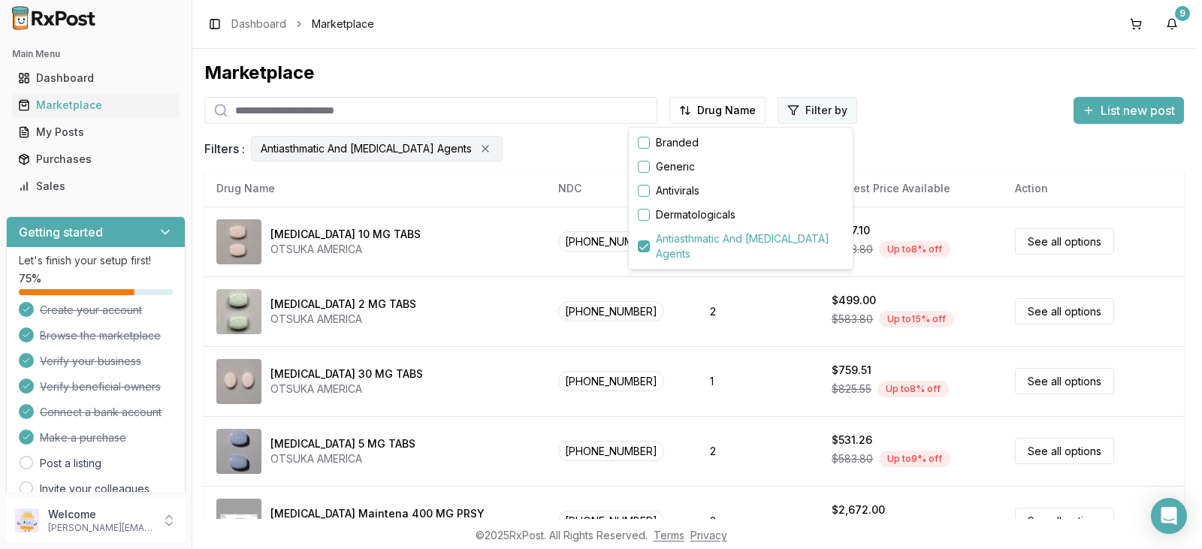
click at [813, 112] on html "Main Menu Dashboard Marketplace My Posts Purchases Sales Getting started Let's …" at bounding box center [601, 274] width 1202 height 549
click at [646, 246] on button "button" at bounding box center [644, 246] width 12 height 12
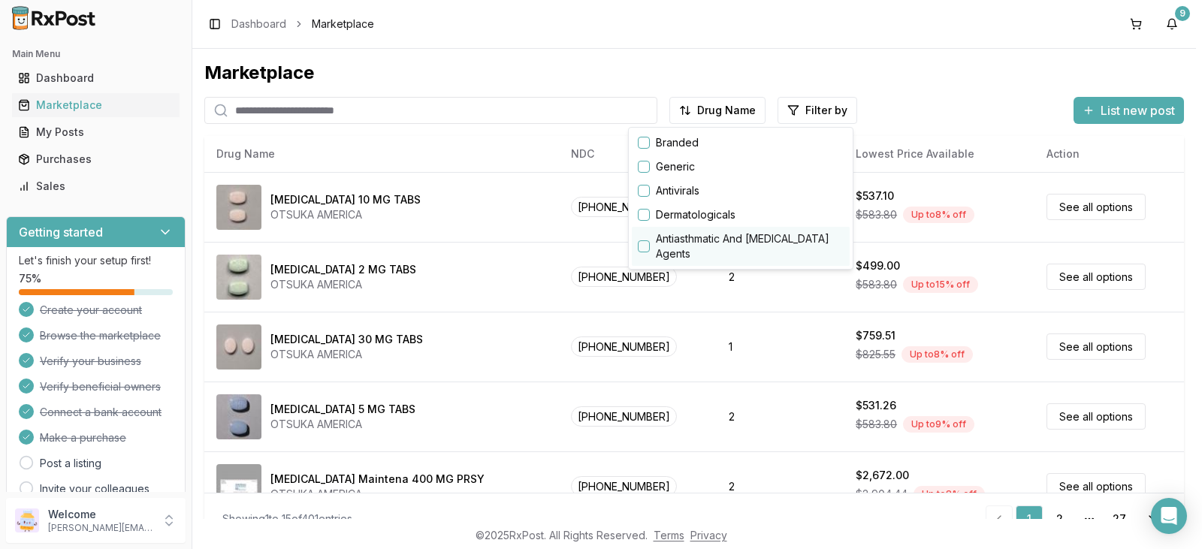
click at [644, 249] on button "button" at bounding box center [644, 246] width 12 height 12
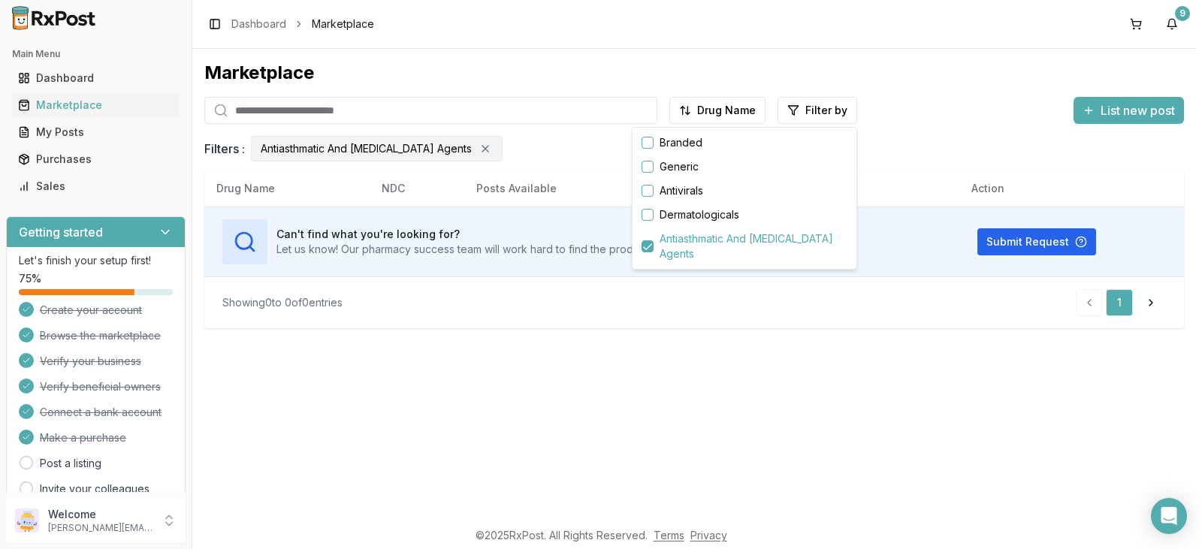
click at [533, 353] on html "Main Menu Dashboard Marketplace My Posts Purchases Sales Getting started Let's …" at bounding box center [601, 274] width 1202 height 549
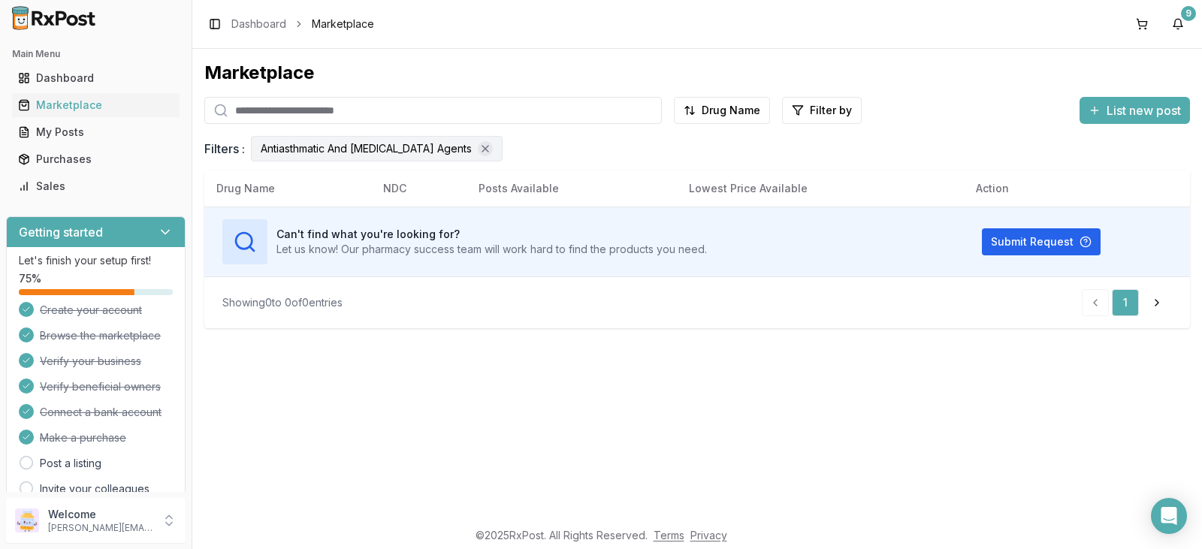
click at [479, 150] on icon "Remove Antiasthmatic And Bronchodilator Agents filter" at bounding box center [485, 149] width 12 height 12
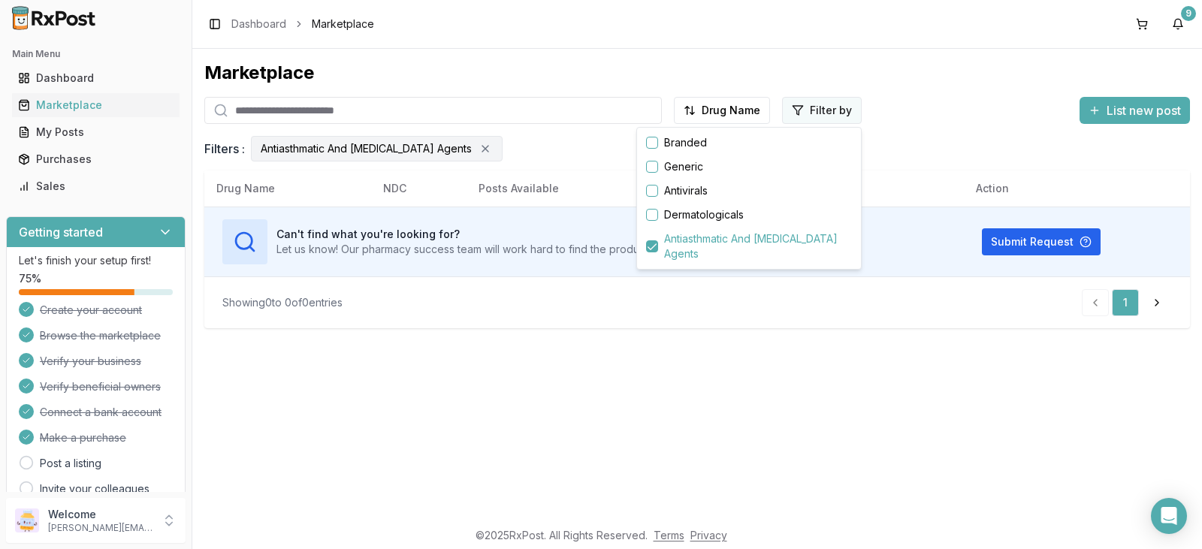
click at [836, 108] on html "Main Menu Dashboard Marketplace My Posts Purchases Sales Getting started Let's …" at bounding box center [601, 274] width 1202 height 549
click at [649, 249] on button "button" at bounding box center [652, 246] width 12 height 12
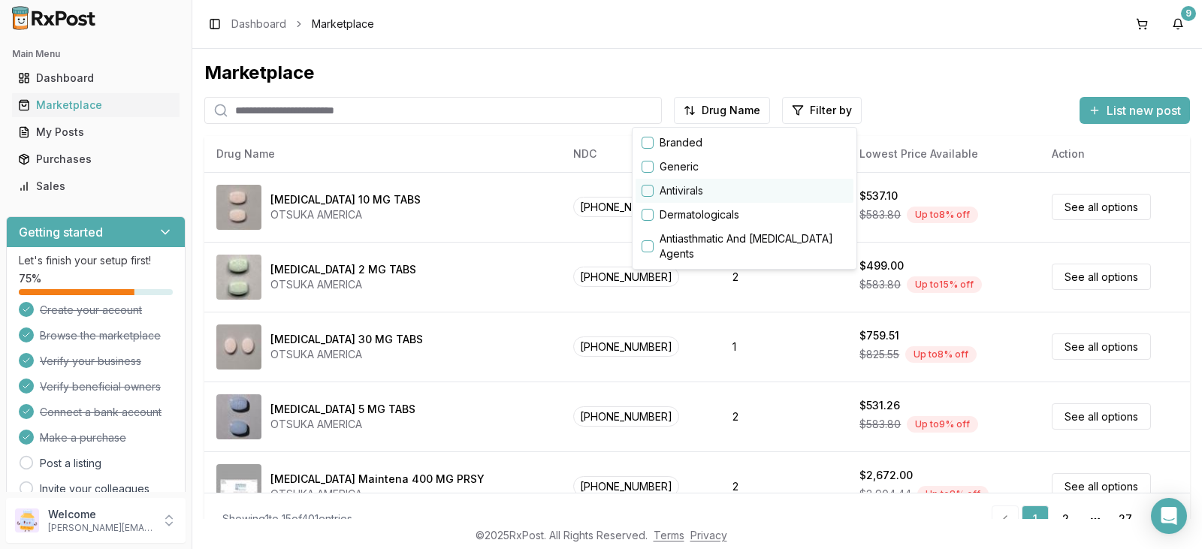
click at [649, 191] on button "button" at bounding box center [648, 191] width 12 height 12
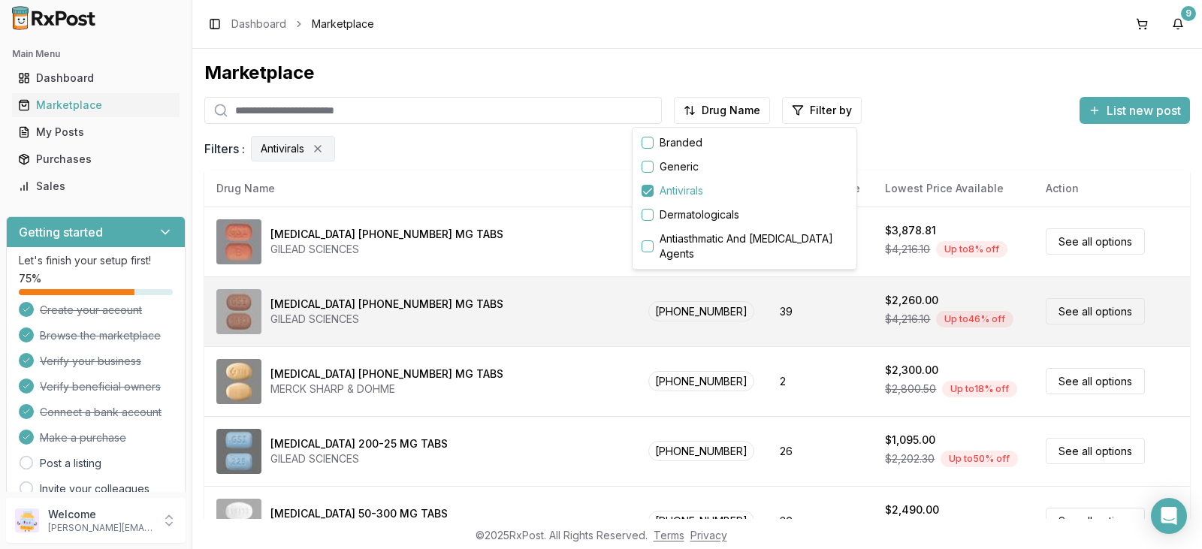
click at [244, 305] on html "Main Menu Dashboard Marketplace My Posts Purchases Sales Getting started Let's …" at bounding box center [601, 274] width 1202 height 549
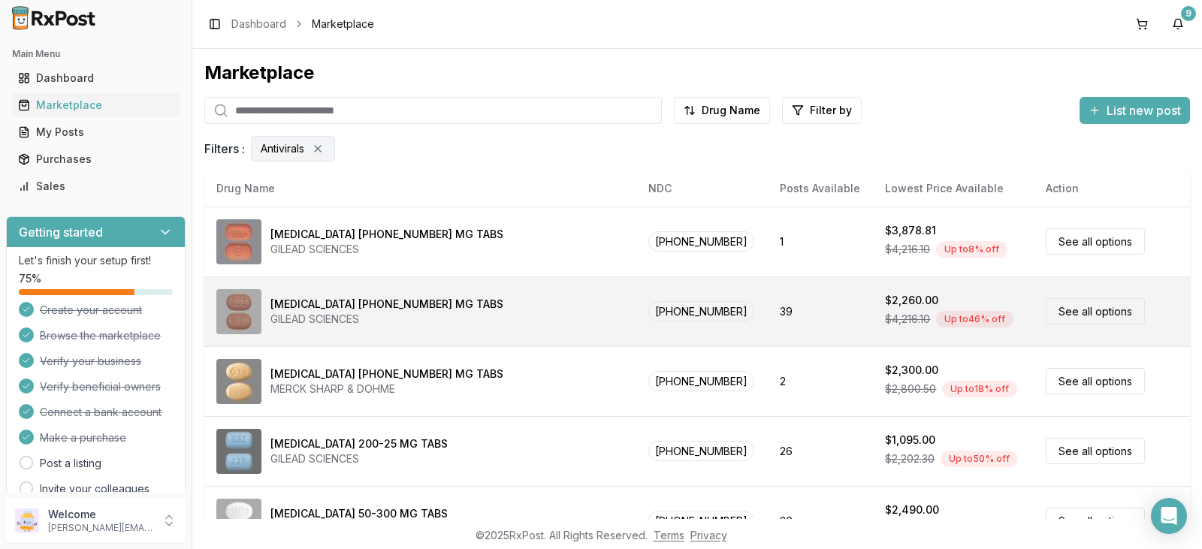
click at [1072, 311] on link "See all options" at bounding box center [1095, 311] width 99 height 26
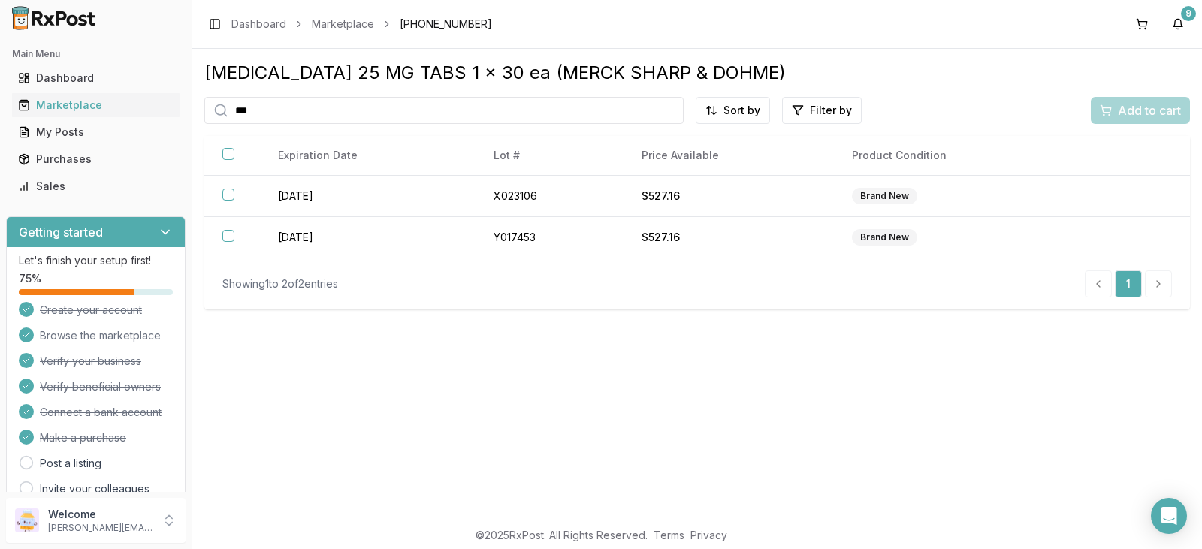
type input "****"
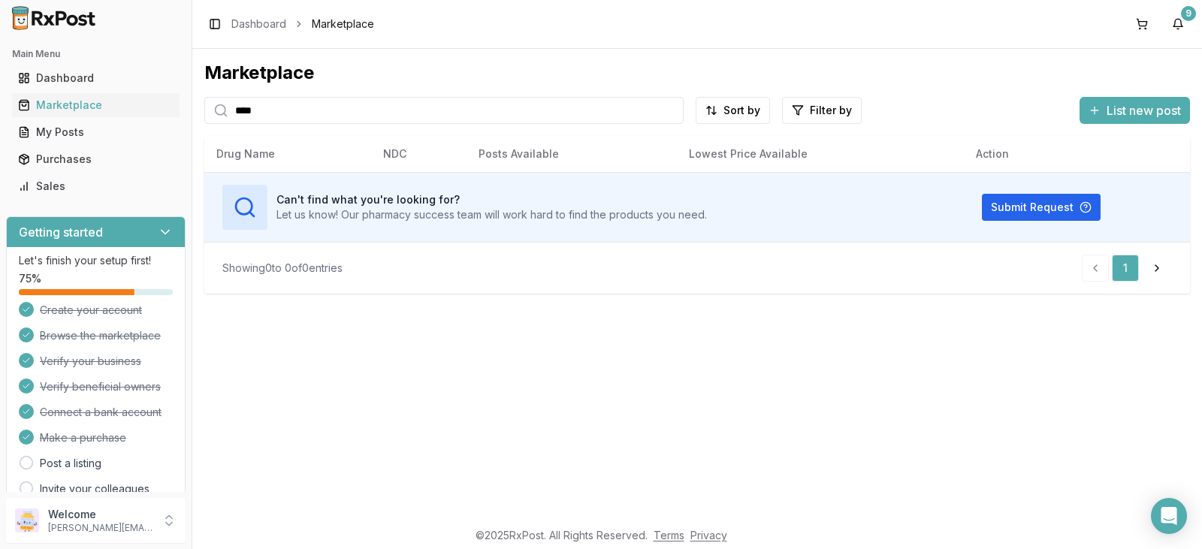
click at [262, 117] on input "****" at bounding box center [443, 110] width 479 height 27
drag, startPoint x: 268, startPoint y: 109, endPoint x: 245, endPoint y: 26, distance: 85.7
click at [209, 101] on div "****" at bounding box center [443, 110] width 479 height 27
type input "***"
